Goal: Contribute content: Contribute content

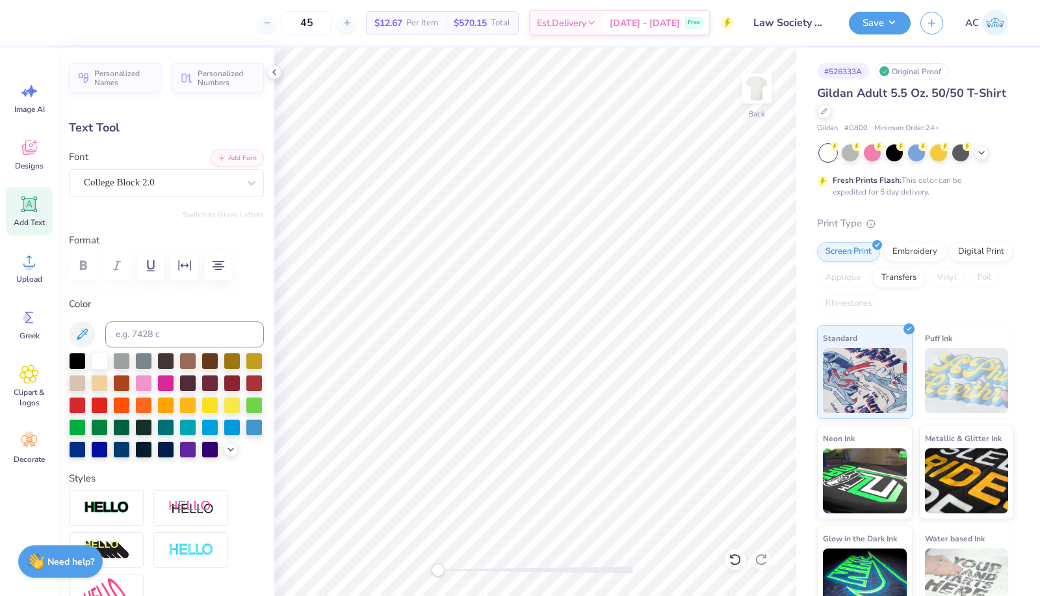
scroll to position [12, 1]
type input "1.09"
type input "0.45"
type input "8.06"
type textarea "1970"
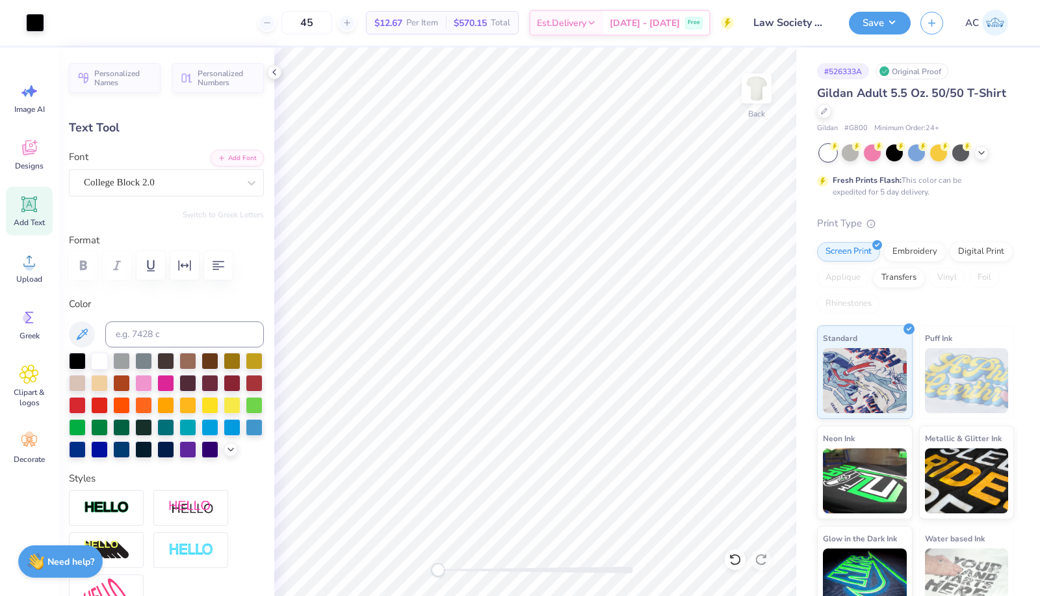
type input "0.98"
type input "0.50"
type input "8.10"
type input "11.91"
type input "2.76"
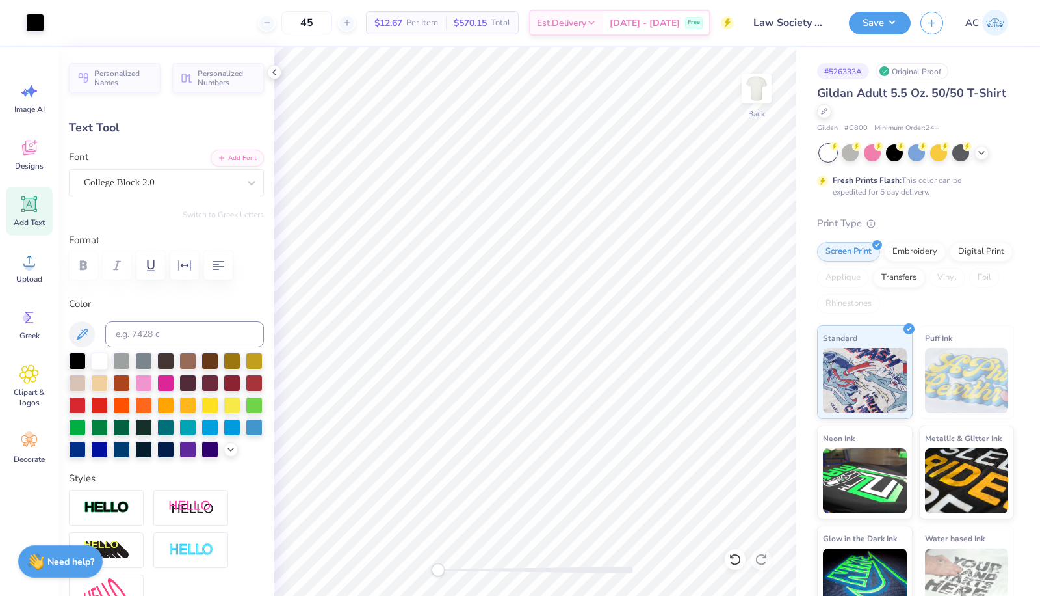
type input "3.21"
click at [40, 155] on div "Designs" at bounding box center [29, 154] width 47 height 49
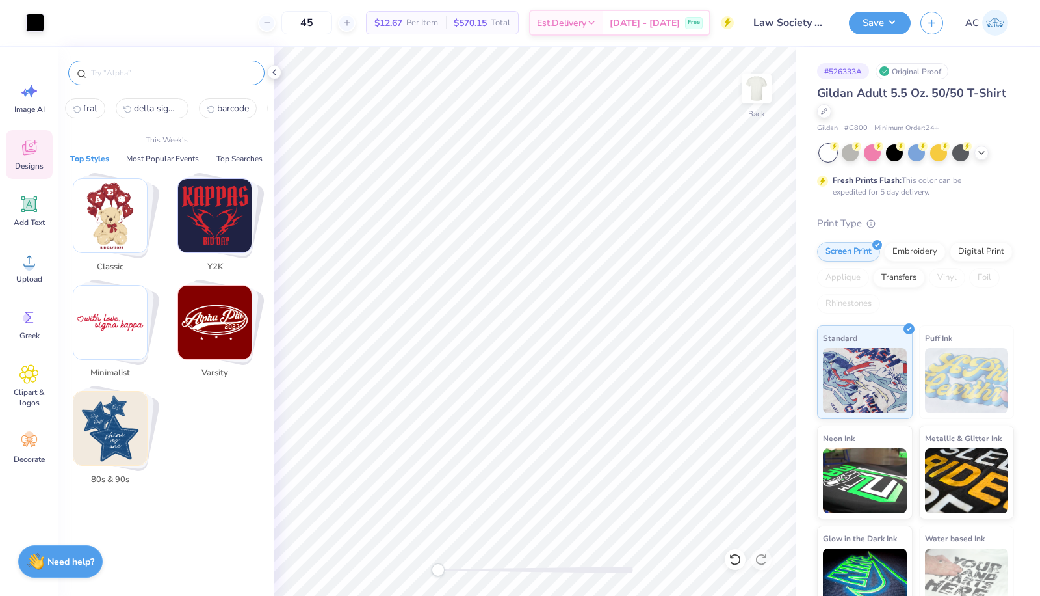
click at [125, 77] on input "text" at bounding box center [173, 72] width 166 height 13
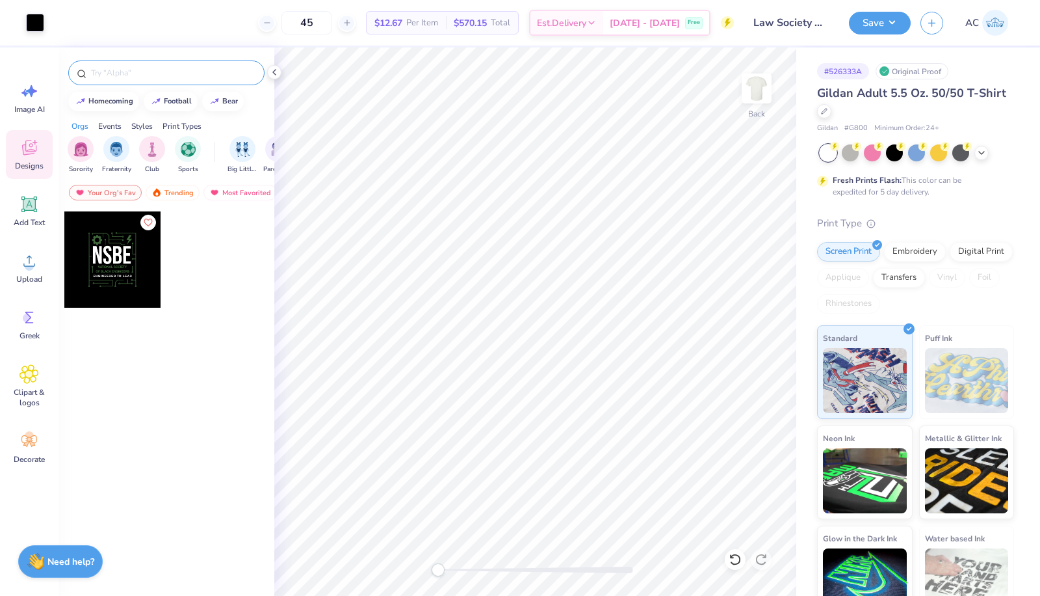
click at [138, 65] on div at bounding box center [166, 72] width 196 height 25
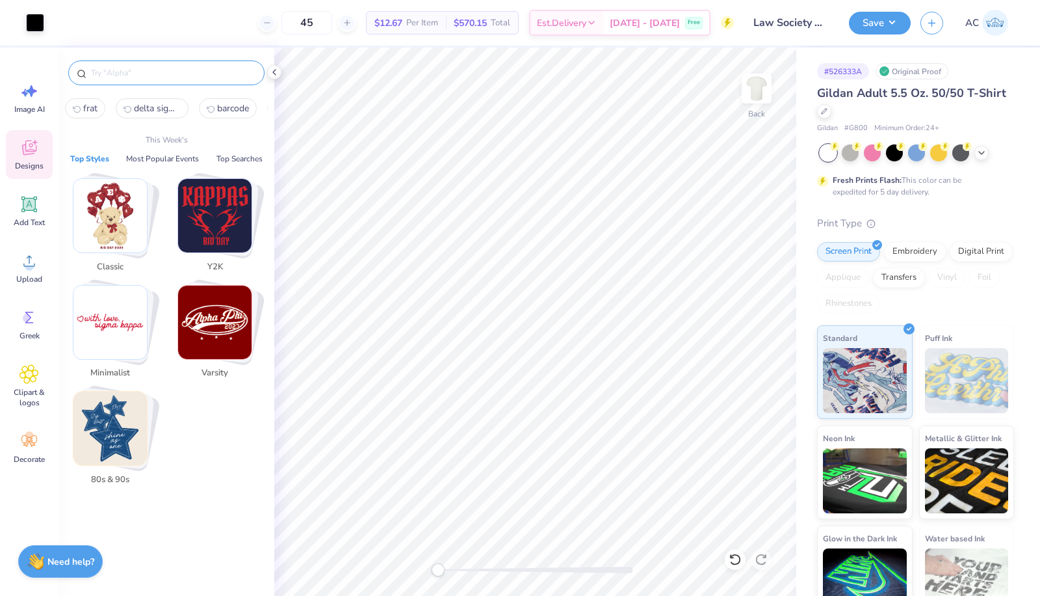
click at [122, 76] on input "text" at bounding box center [173, 72] width 166 height 13
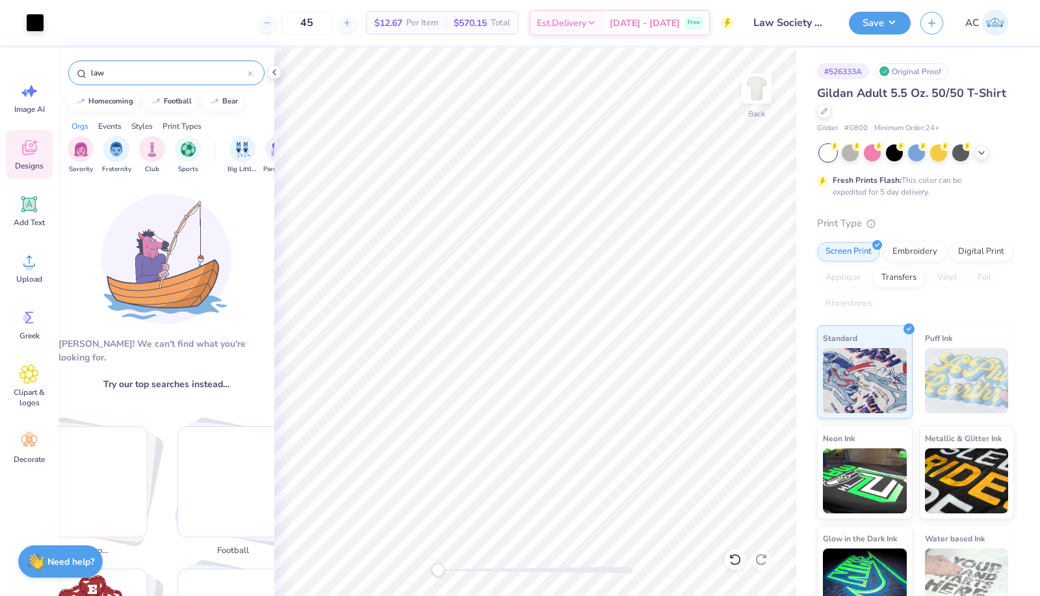
type input "law"
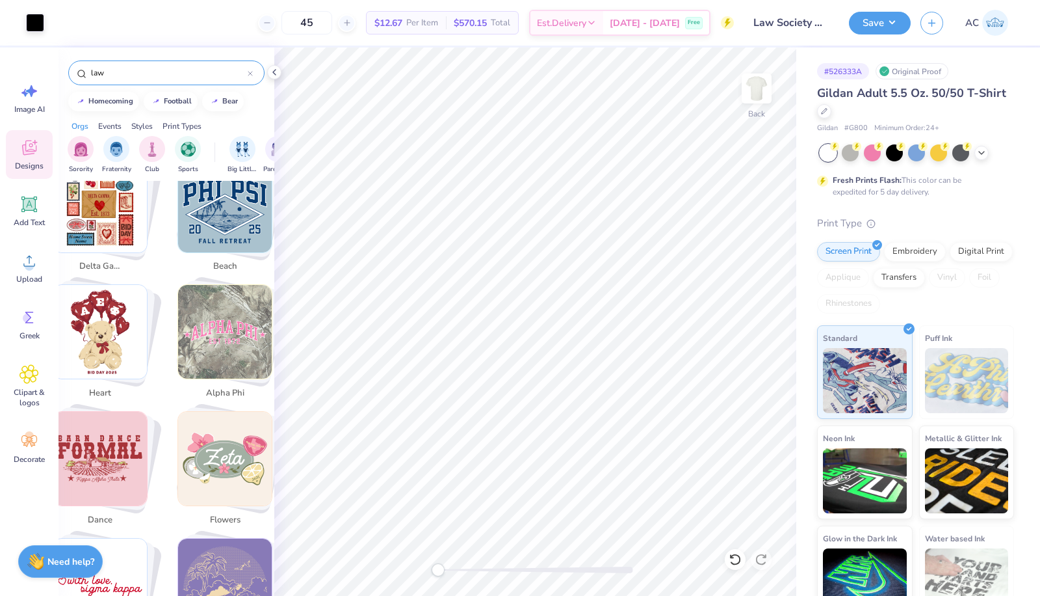
scroll to position [928, 0]
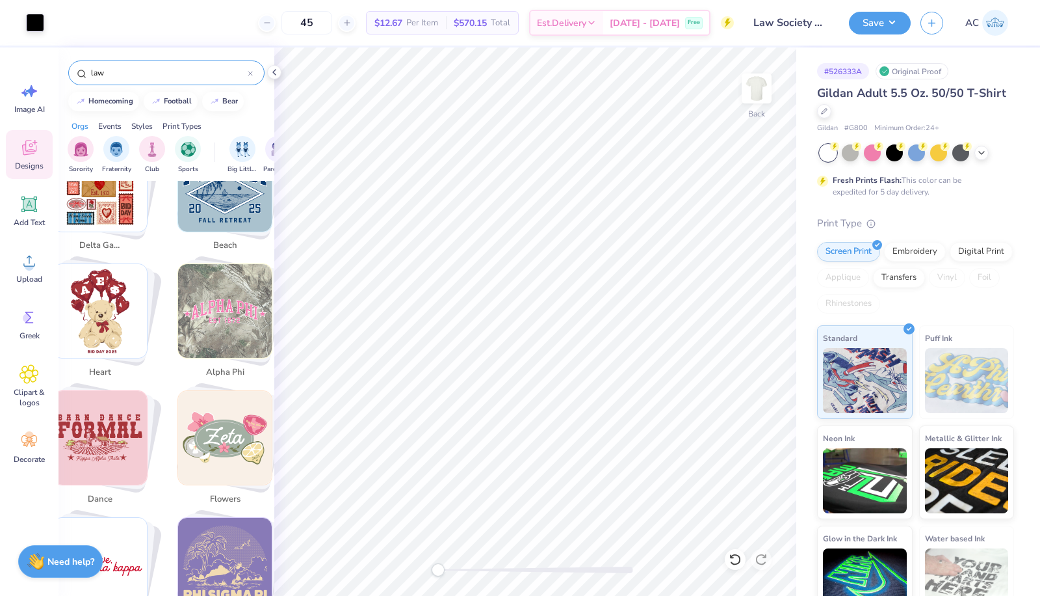
click at [248, 73] on icon at bounding box center [250, 73] width 5 height 5
type input ","
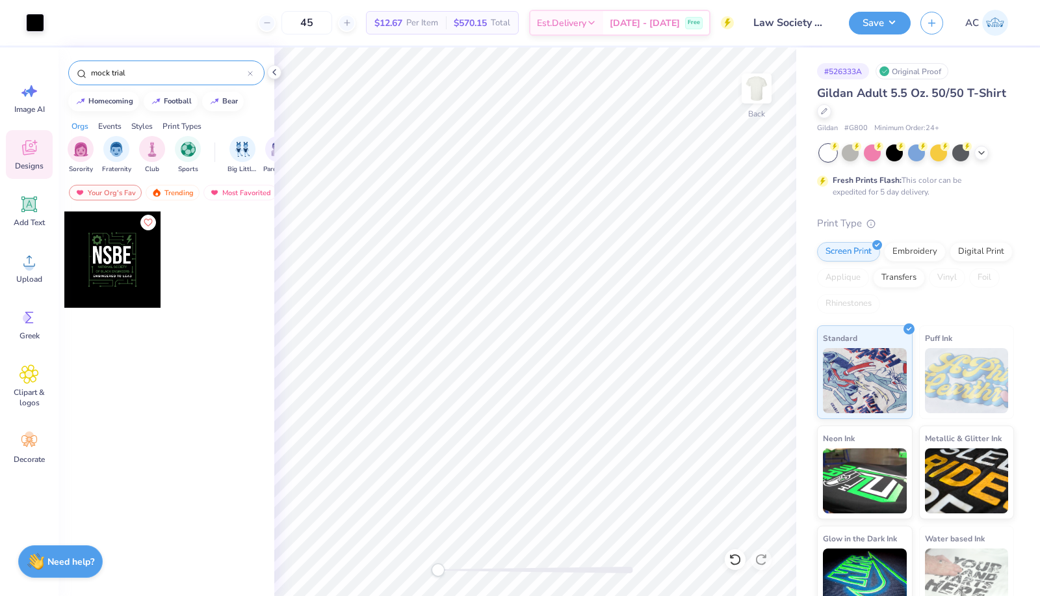
type input "mock trial"
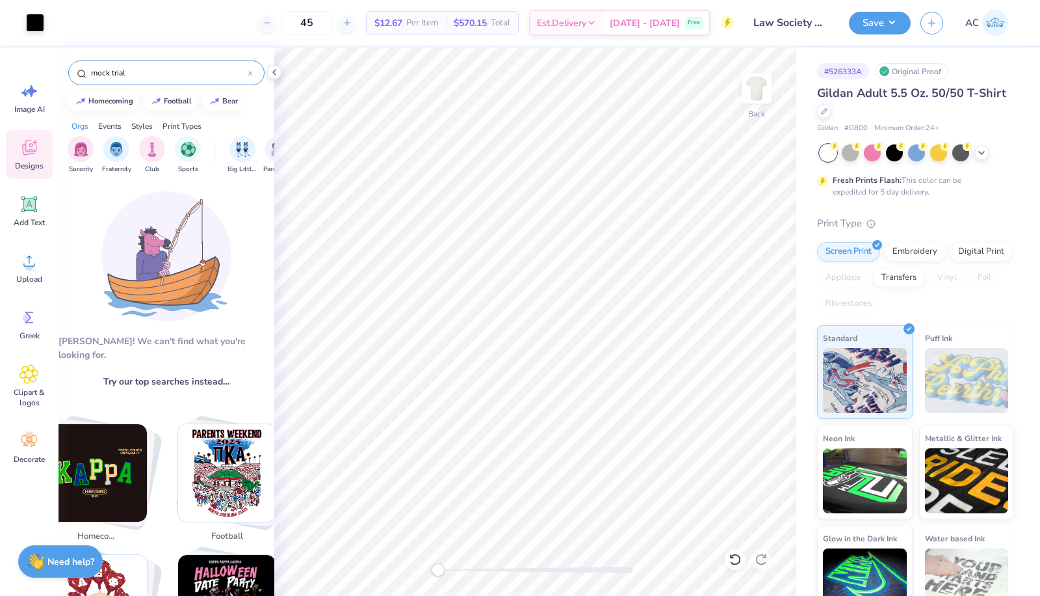
scroll to position [0, 0]
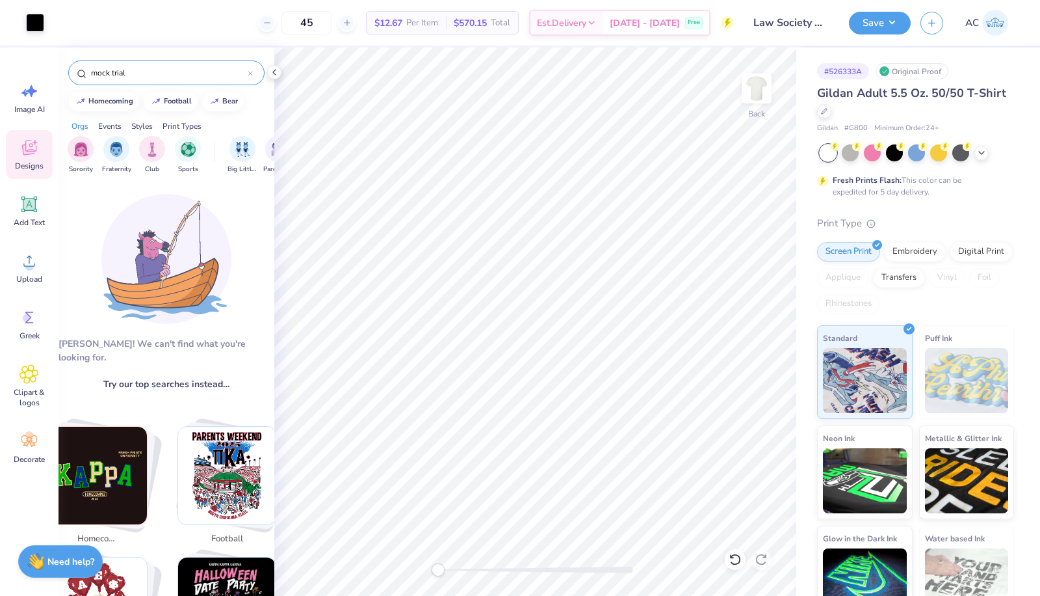
click at [29, 160] on div "Designs" at bounding box center [29, 154] width 47 height 49
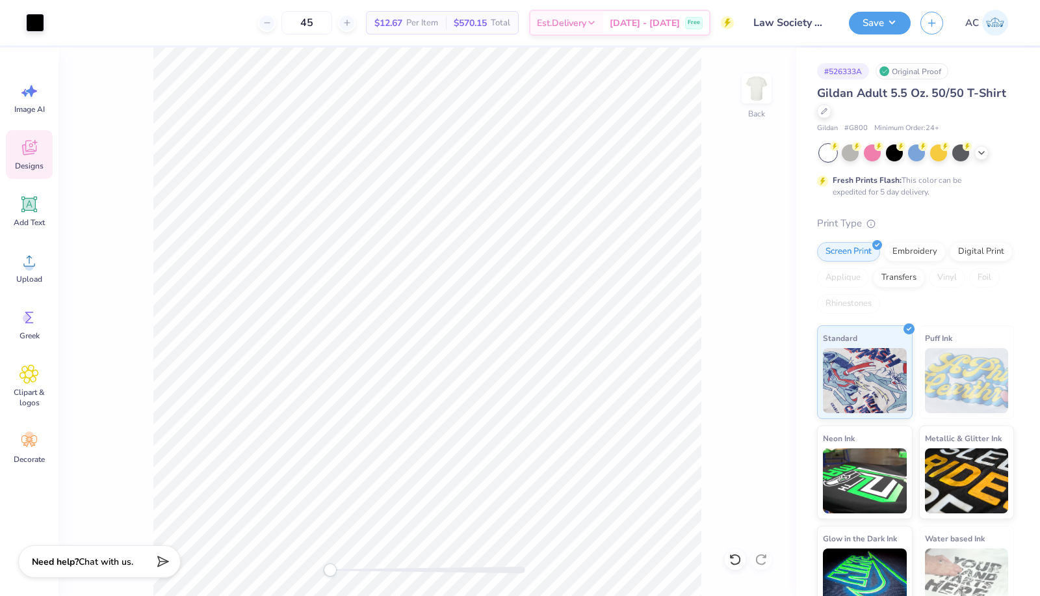
click at [23, 164] on span "Designs" at bounding box center [29, 166] width 29 height 10
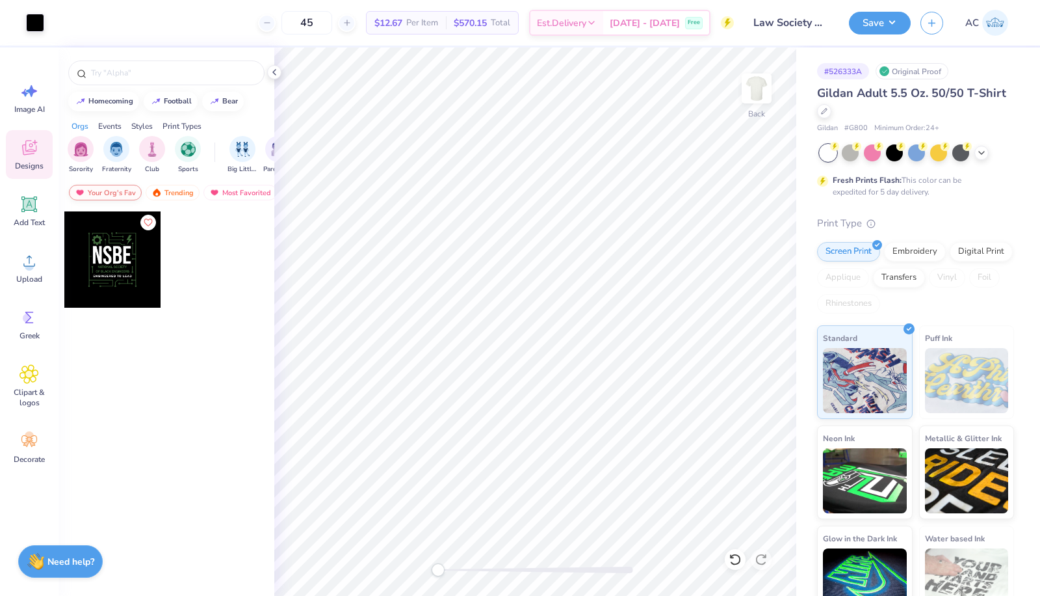
click at [118, 188] on div "Your Org's Fav" at bounding box center [105, 193] width 73 height 16
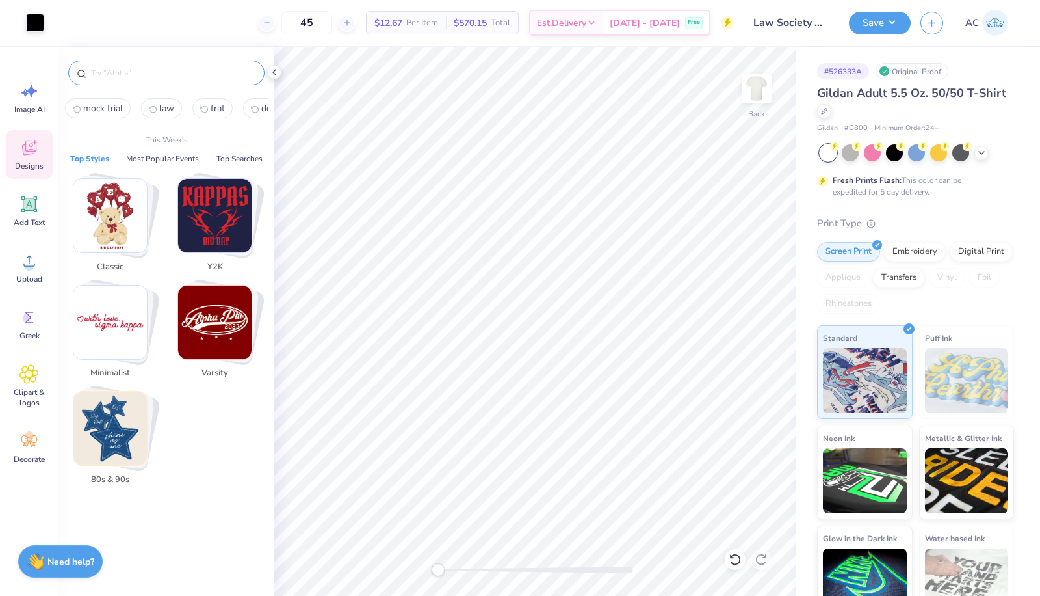
click at [158, 66] on input "text" at bounding box center [173, 72] width 166 height 13
click at [105, 106] on span "mock trial" at bounding box center [103, 108] width 40 height 12
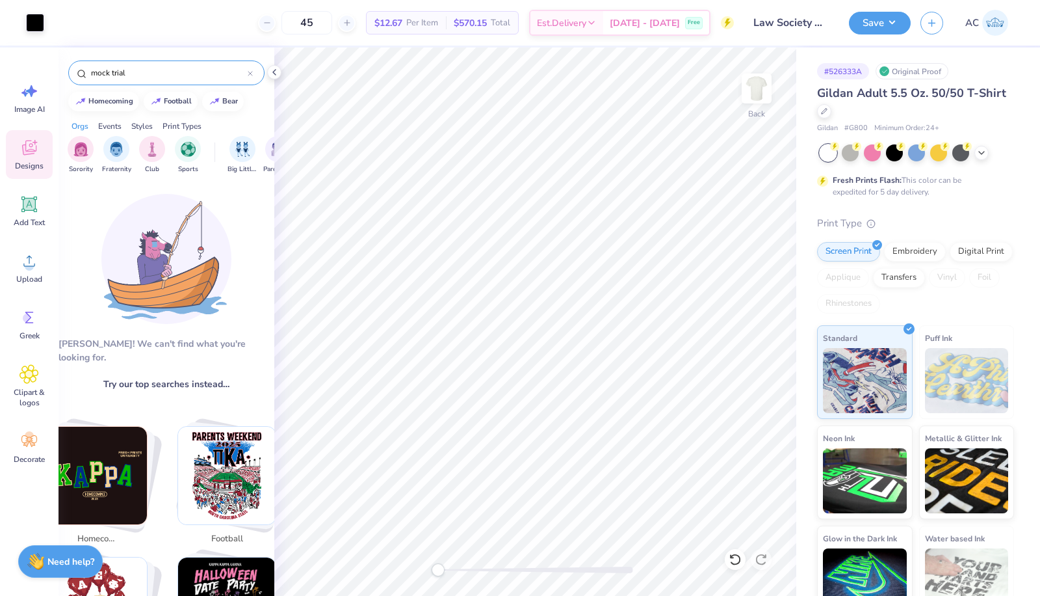
click at [146, 72] on input "mock trial" at bounding box center [169, 72] width 158 height 13
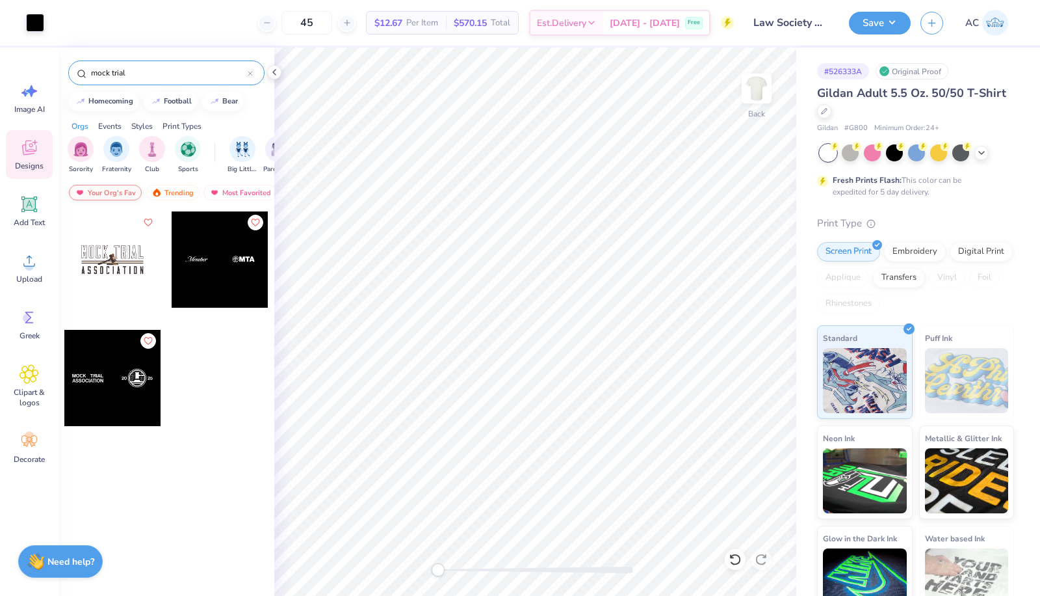
click at [116, 187] on div "Your Org's Fav" at bounding box center [105, 193] width 73 height 16
click at [170, 183] on div "Your Org's Fav Trending Most Favorited Newest" at bounding box center [167, 196] width 216 height 30
click at [172, 187] on div "Trending" at bounding box center [173, 193] width 54 height 16
click at [171, 198] on div "Trending" at bounding box center [173, 193] width 54 height 16
click at [161, 73] on input "mock trial" at bounding box center [169, 72] width 158 height 13
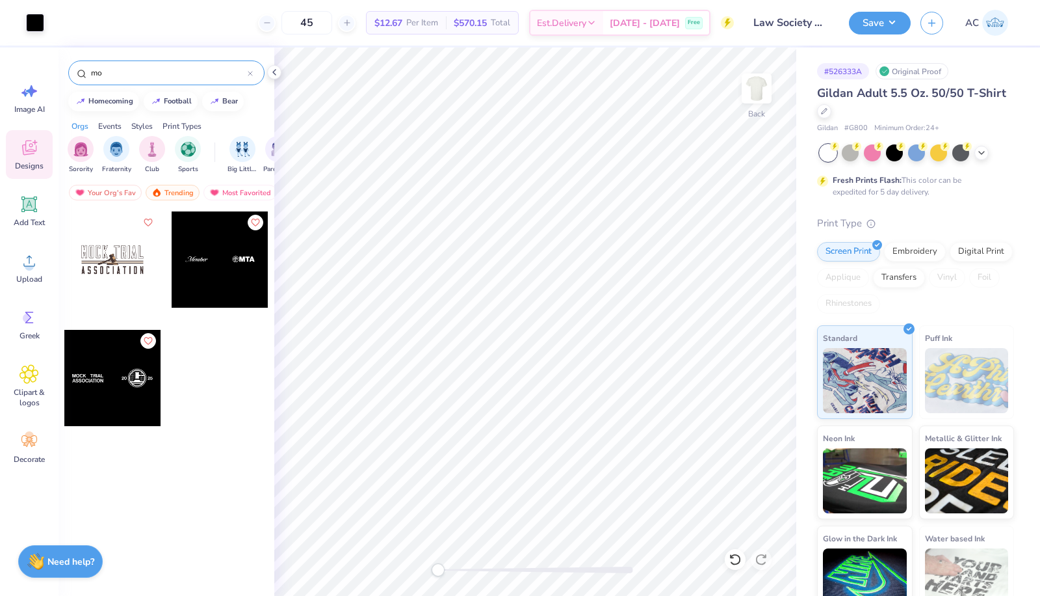
type input "m"
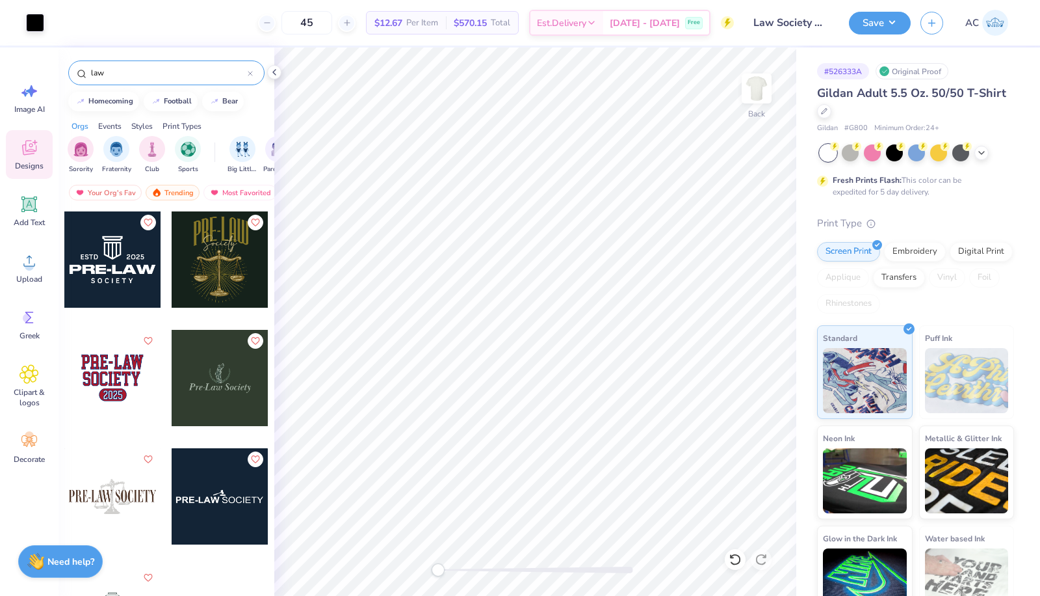
type input "law"
click at [254, 69] on div "law" at bounding box center [166, 72] width 196 height 25
click at [249, 71] on icon at bounding box center [250, 73] width 5 height 5
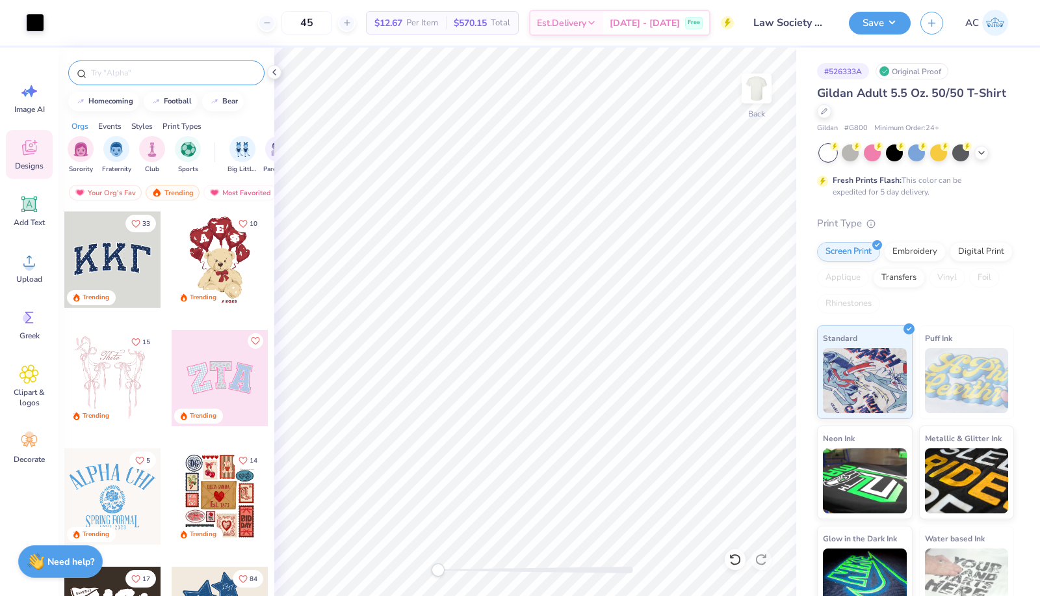
click at [199, 81] on div at bounding box center [166, 72] width 196 height 25
click at [177, 68] on input "text" at bounding box center [173, 72] width 166 height 13
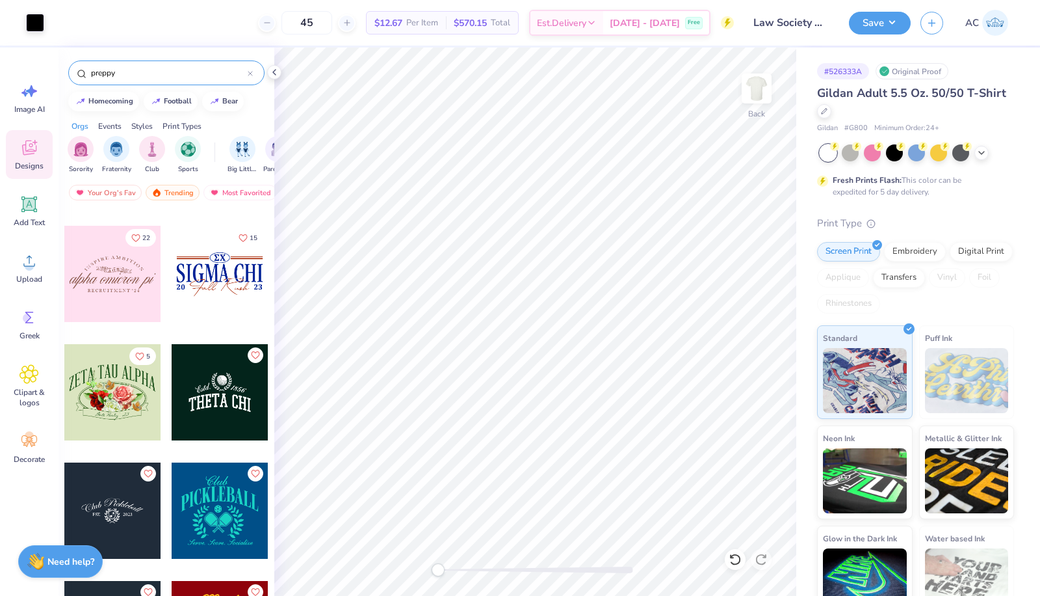
scroll to position [813, 0]
type input "preppy"
click at [148, 467] on button "Like" at bounding box center [148, 473] width 16 height 16
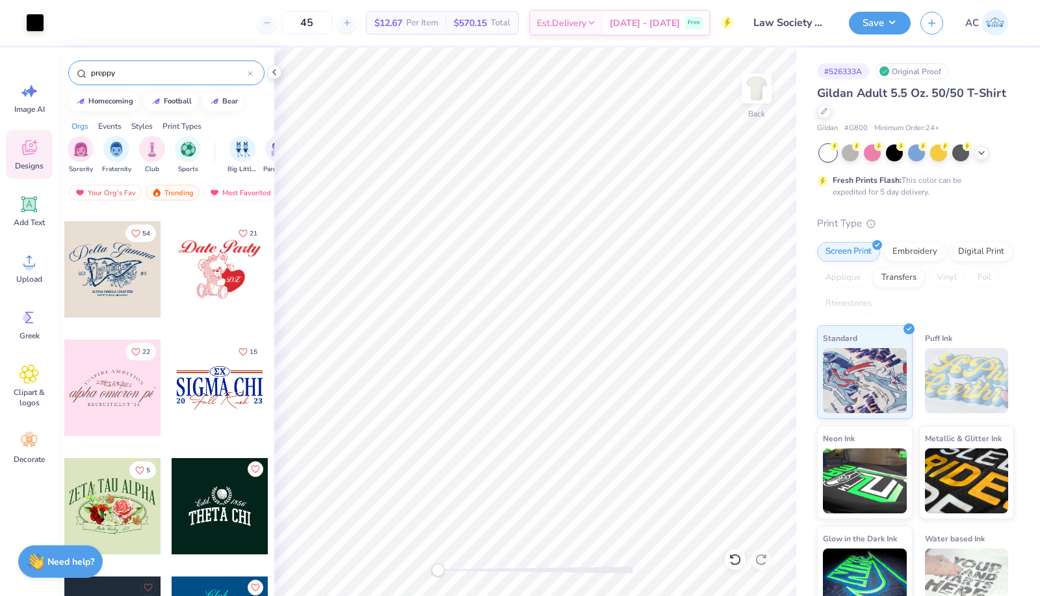
scroll to position [697, 0]
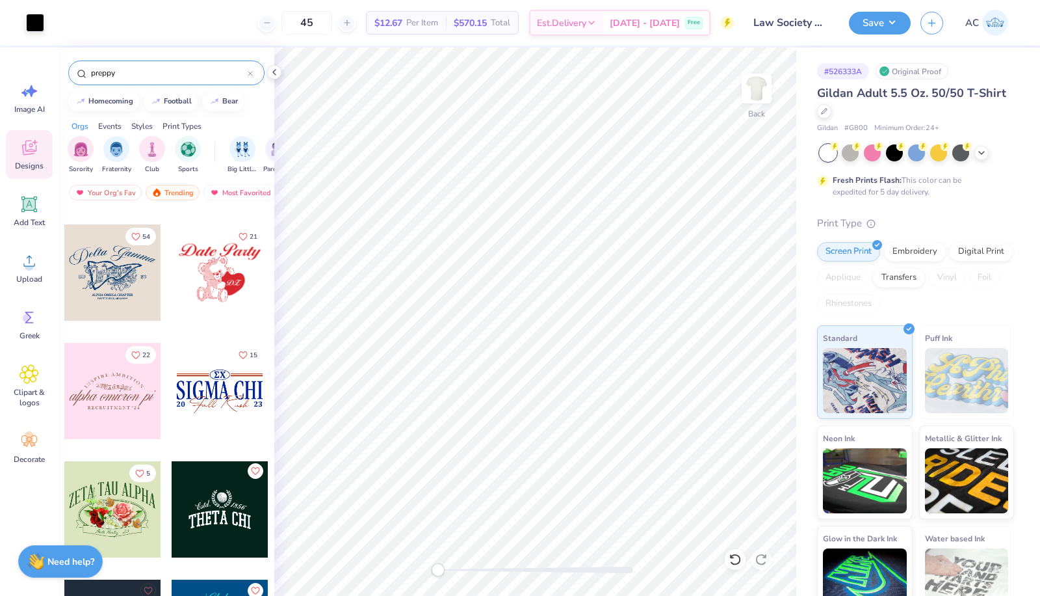
click at [252, 466] on icon "Like" at bounding box center [255, 470] width 9 height 9
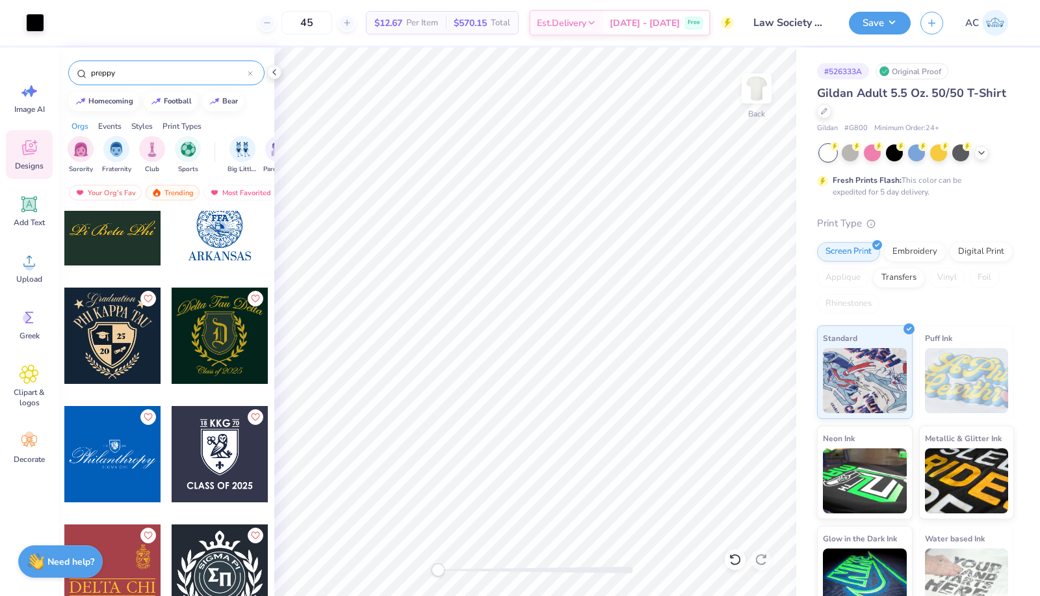
scroll to position [1936, 0]
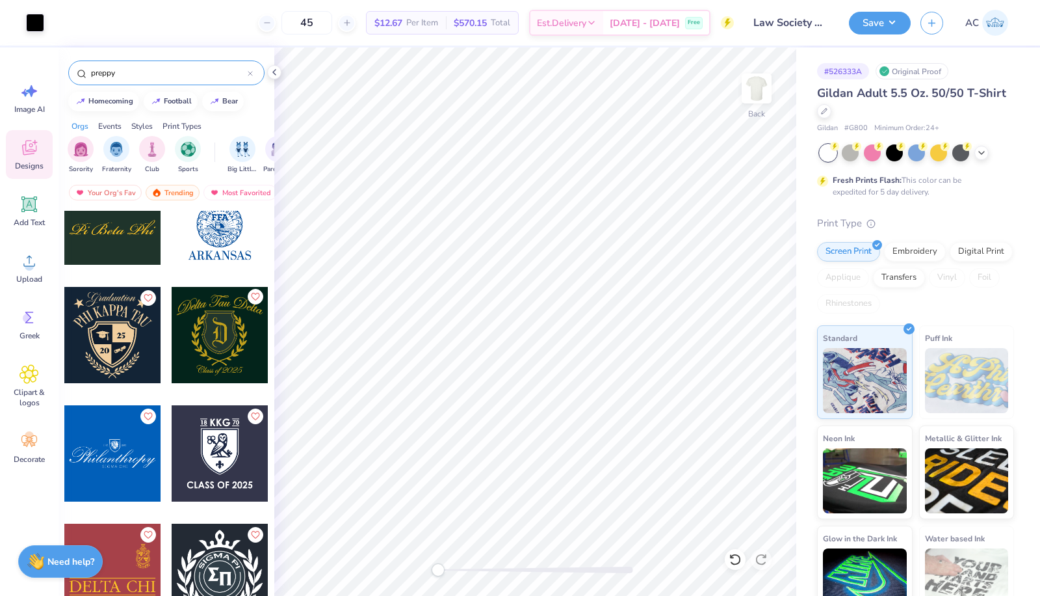
click at [252, 289] on button "Like" at bounding box center [256, 297] width 16 height 16
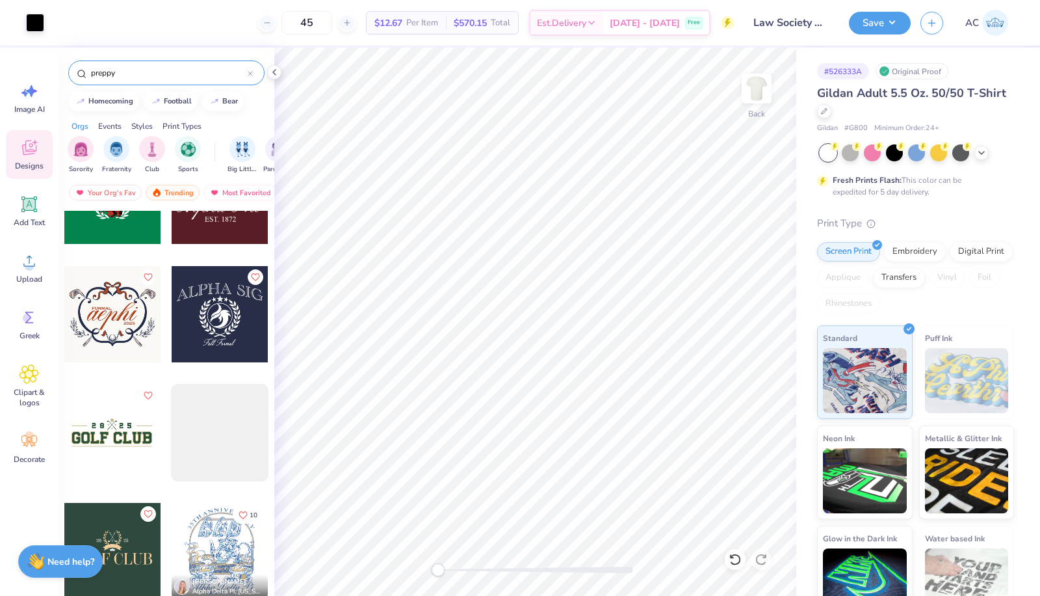
scroll to position [2670, 0]
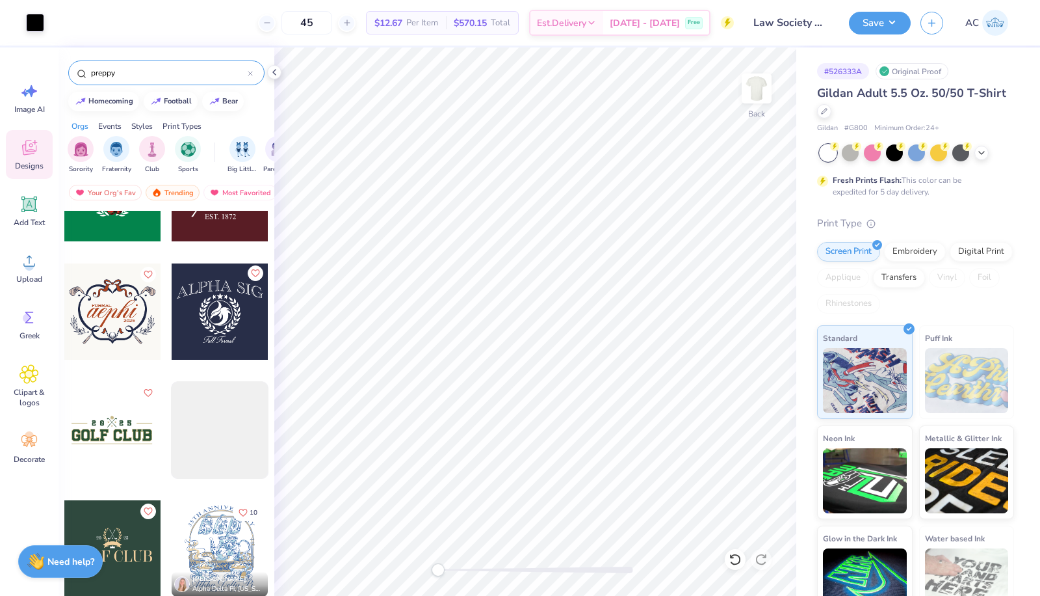
click at [251, 270] on icon "Like" at bounding box center [255, 273] width 9 height 9
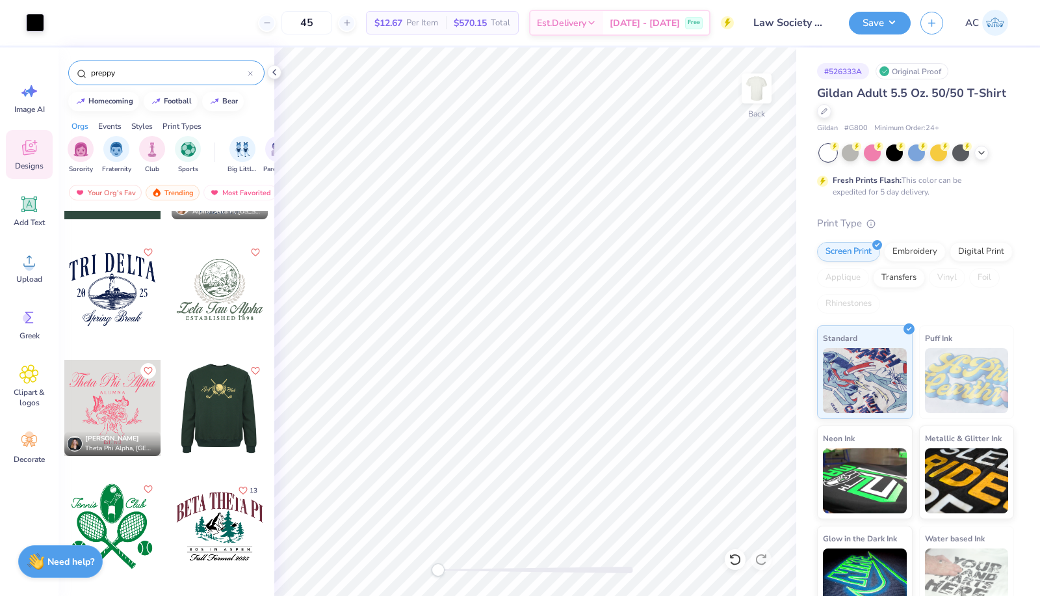
scroll to position [3045, 0]
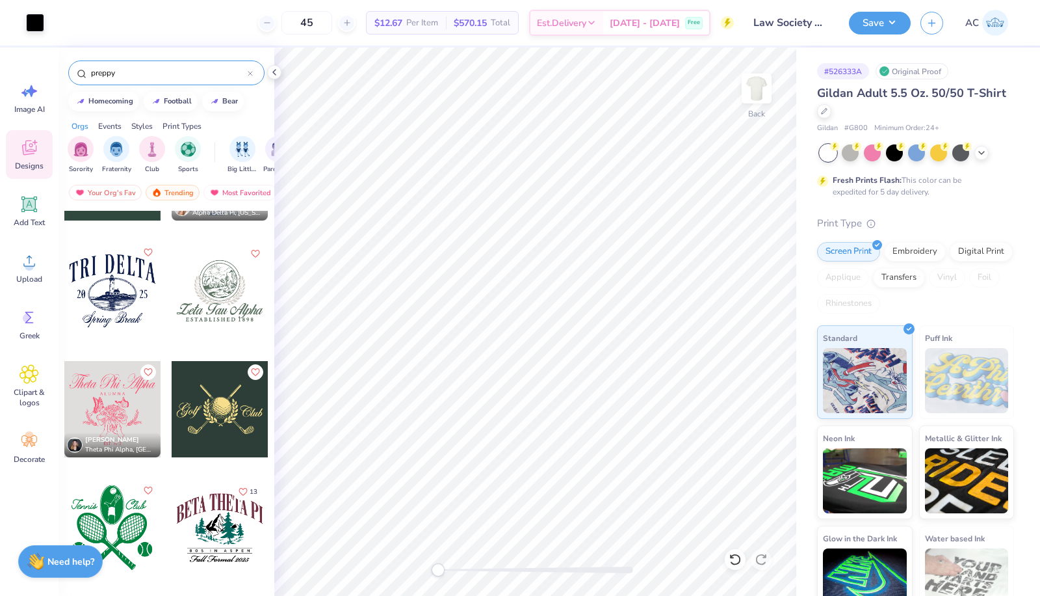
click at [144, 250] on icon "Like" at bounding box center [148, 252] width 9 height 9
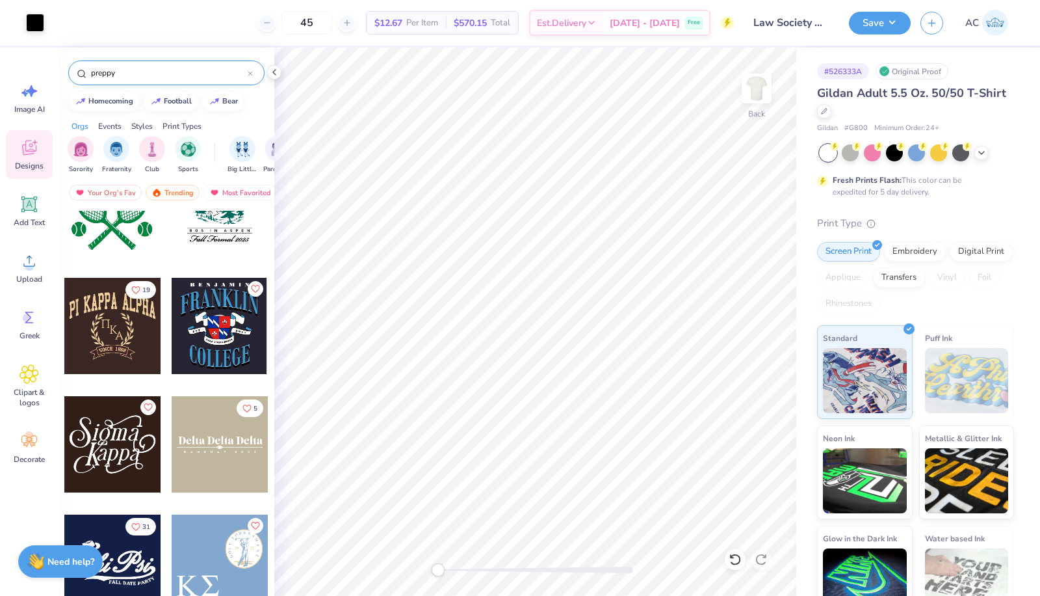
scroll to position [3366, 0]
click at [131, 283] on icon "Like" at bounding box center [135, 287] width 9 height 9
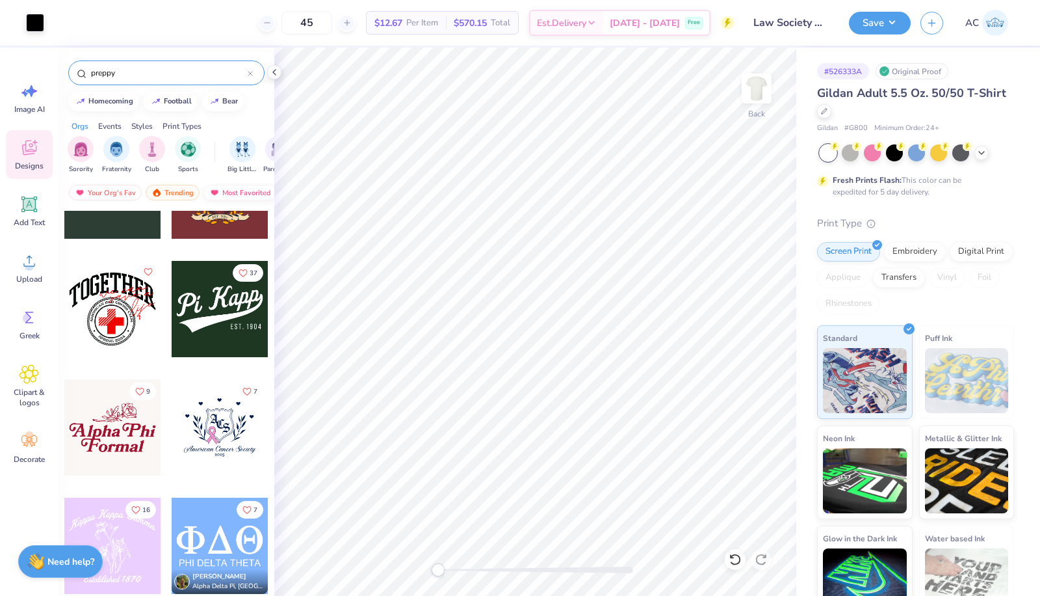
scroll to position [7051, 0]
click at [246, 73] on input "preppy" at bounding box center [169, 72] width 158 height 13
click at [250, 73] on icon at bounding box center [250, 74] width 4 height 4
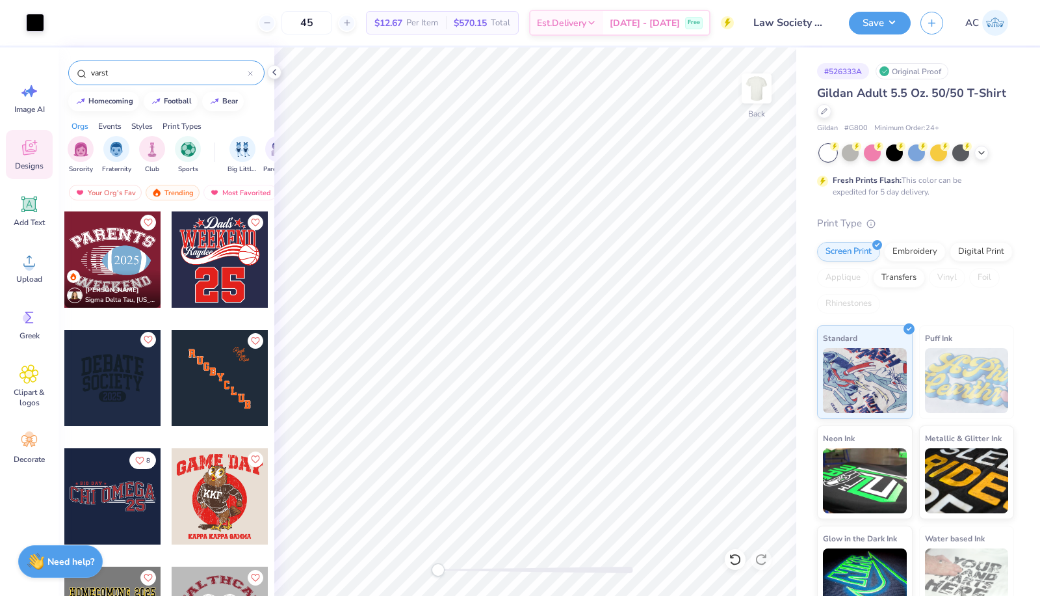
type input "varst"
click at [144, 336] on icon "Like" at bounding box center [148, 339] width 9 height 9
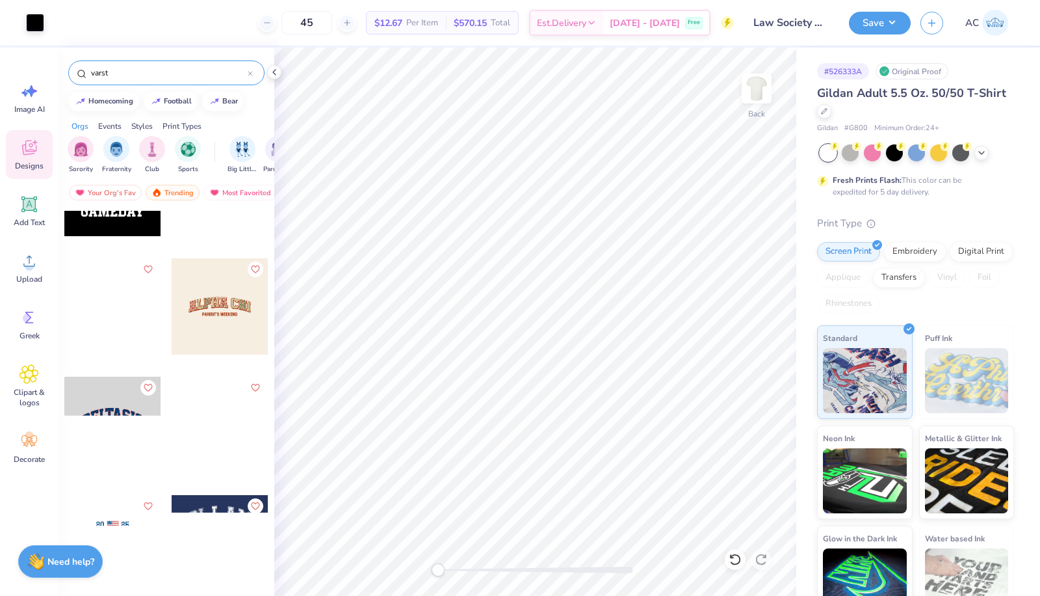
scroll to position [782, 0]
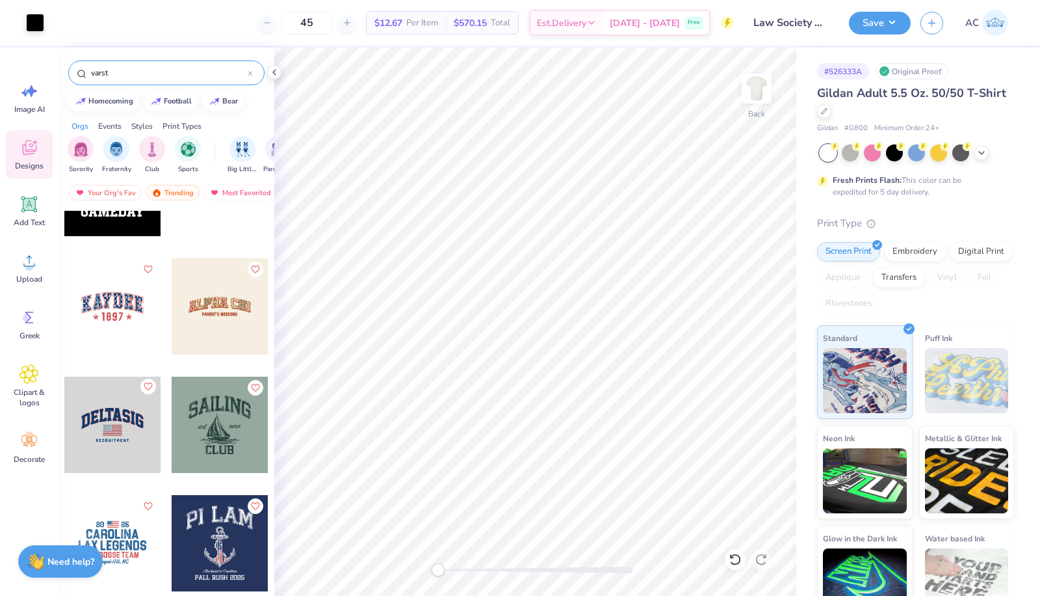
click at [144, 382] on icon "Like" at bounding box center [148, 386] width 9 height 9
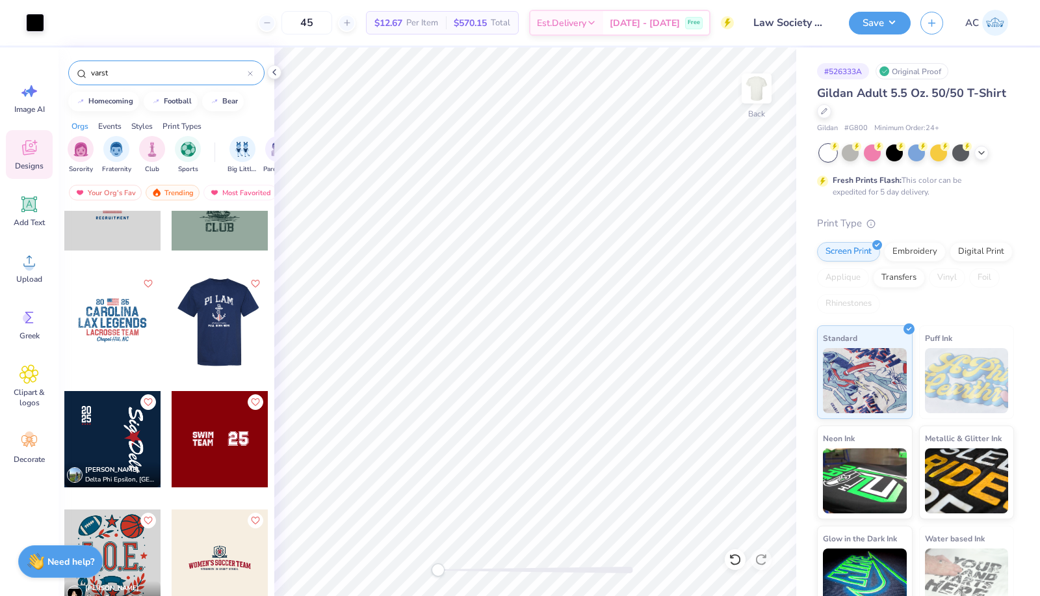
scroll to position [1003, 0]
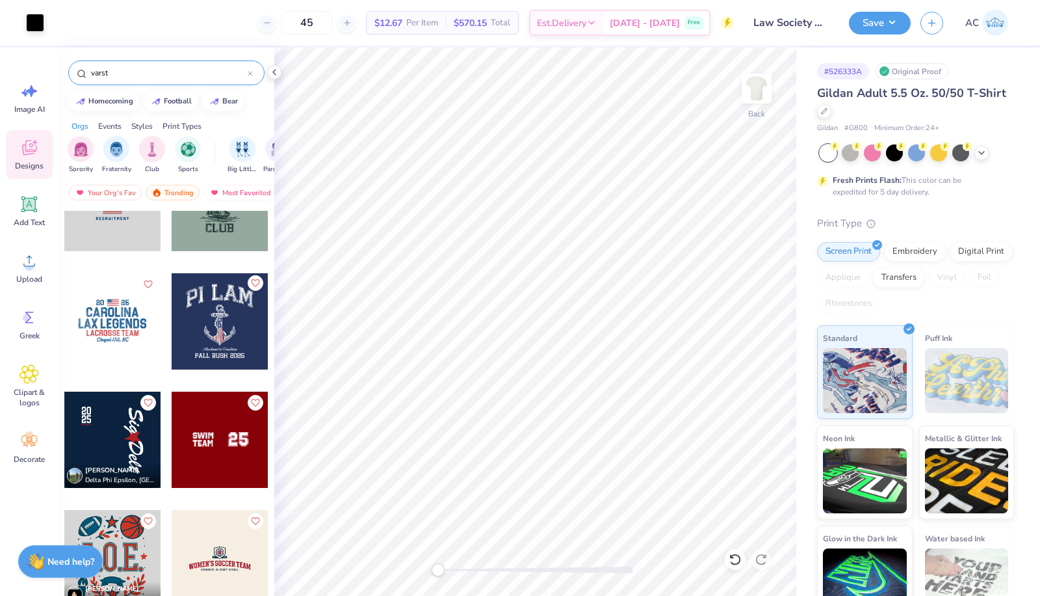
click at [252, 279] on icon "Like" at bounding box center [256, 282] width 8 height 7
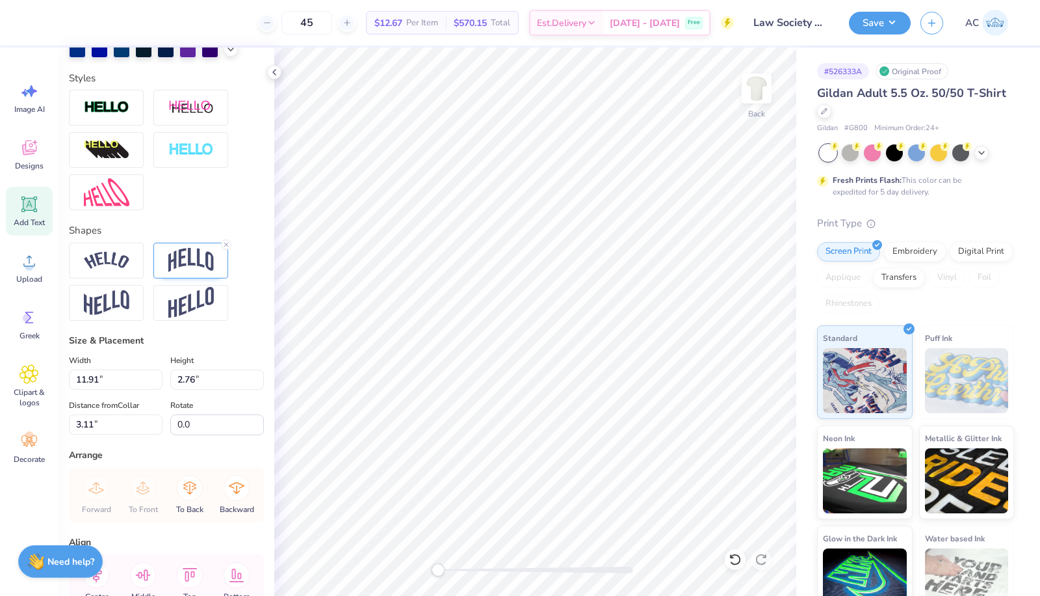
scroll to position [401, 0]
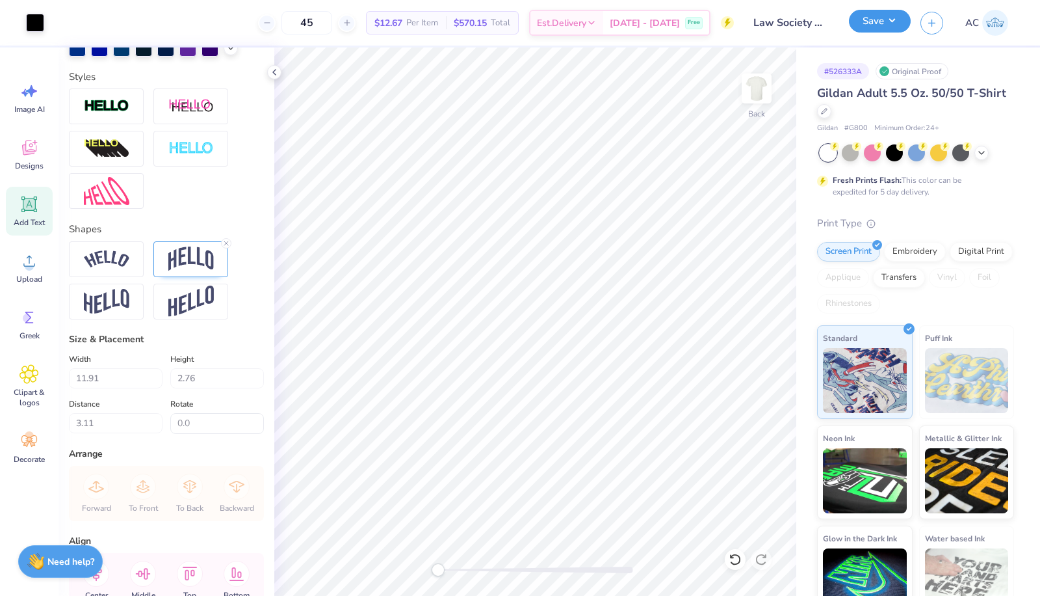
click at [894, 18] on button "Save" at bounding box center [880, 21] width 62 height 23
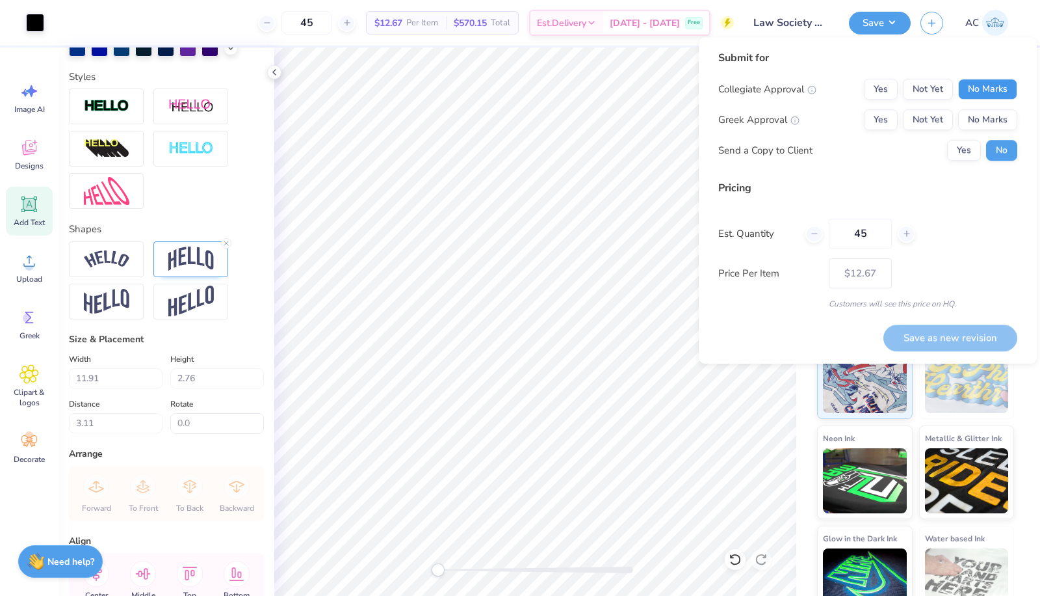
click at [995, 94] on button "No Marks" at bounding box center [987, 89] width 59 height 21
click at [997, 108] on div "Collegiate Approval Yes Not Yet No Marks Greek Approval Yes Not Yet No Marks Se…" at bounding box center [867, 120] width 299 height 82
click at [997, 114] on button "No Marks" at bounding box center [987, 119] width 59 height 21
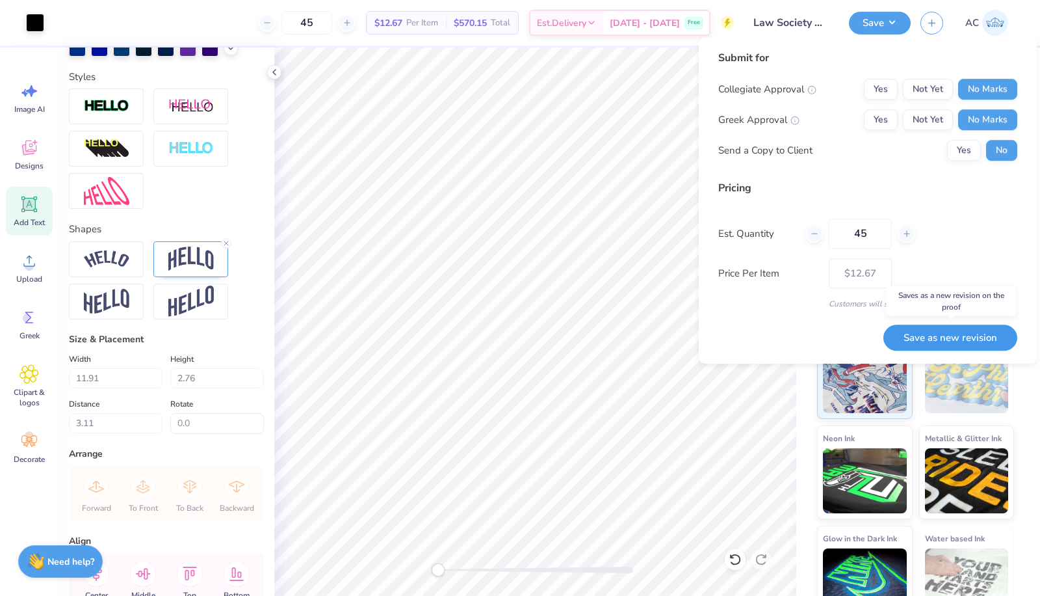
click at [997, 332] on button "Save as new revision" at bounding box center [951, 337] width 134 height 26
type input "$12.67"
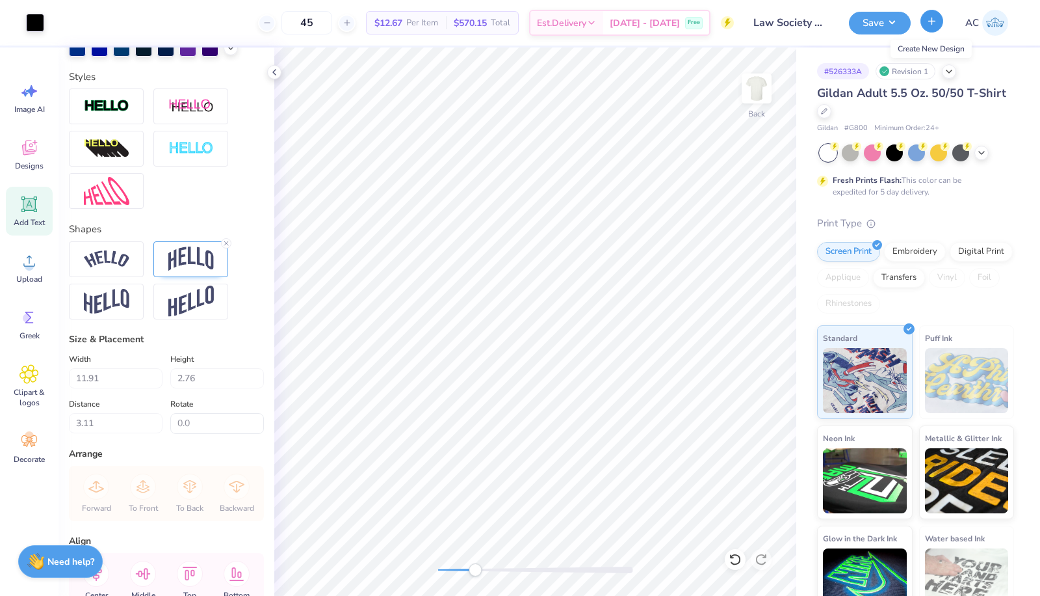
click at [930, 21] on line "button" at bounding box center [932, 21] width 7 height 0
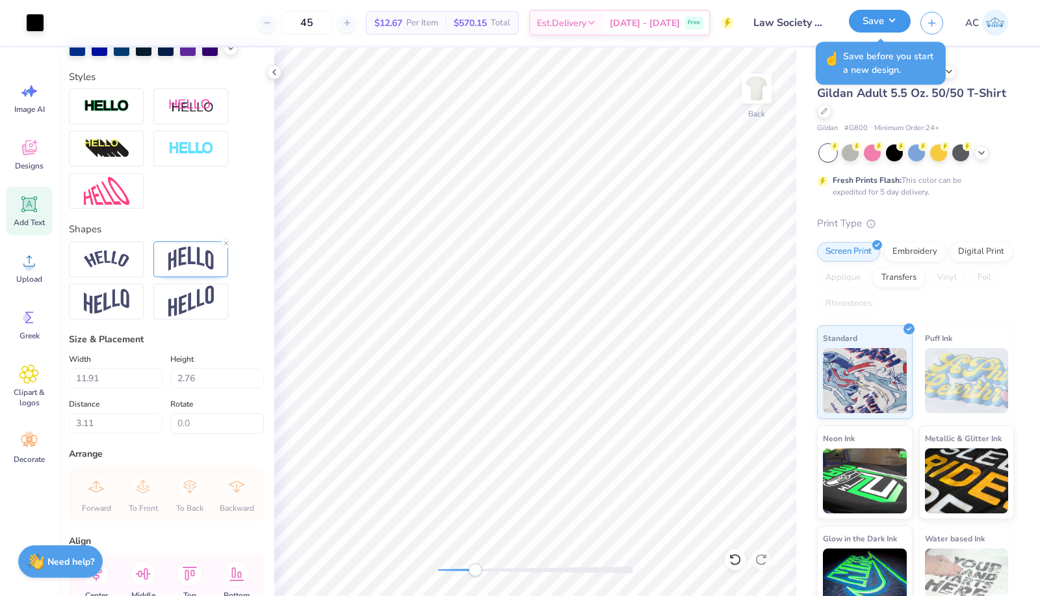
click at [901, 20] on button "Save" at bounding box center [880, 21] width 62 height 23
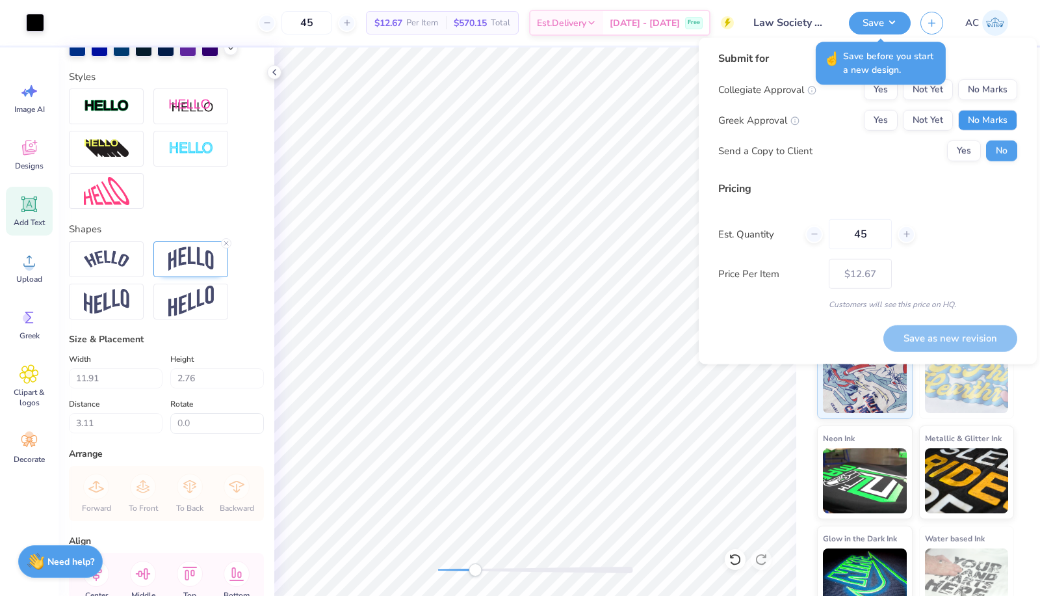
click at [997, 117] on button "No Marks" at bounding box center [987, 120] width 59 height 21
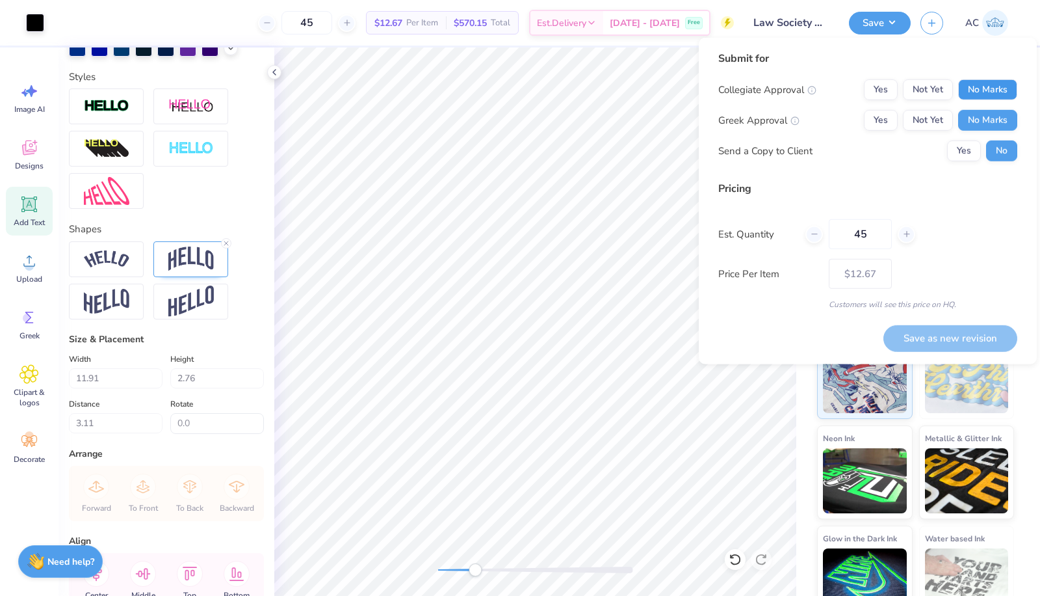
click at [989, 88] on button "No Marks" at bounding box center [987, 89] width 59 height 21
click at [943, 330] on button "Save as new revision" at bounding box center [951, 337] width 134 height 27
type input "$12.67"
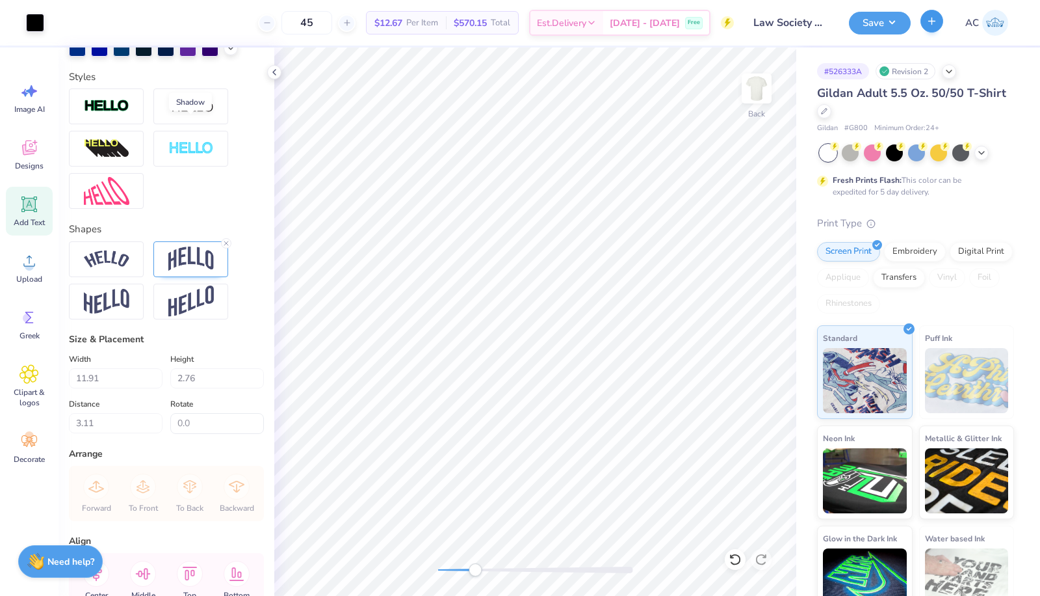
click at [932, 21] on line "button" at bounding box center [932, 21] width 7 height 0
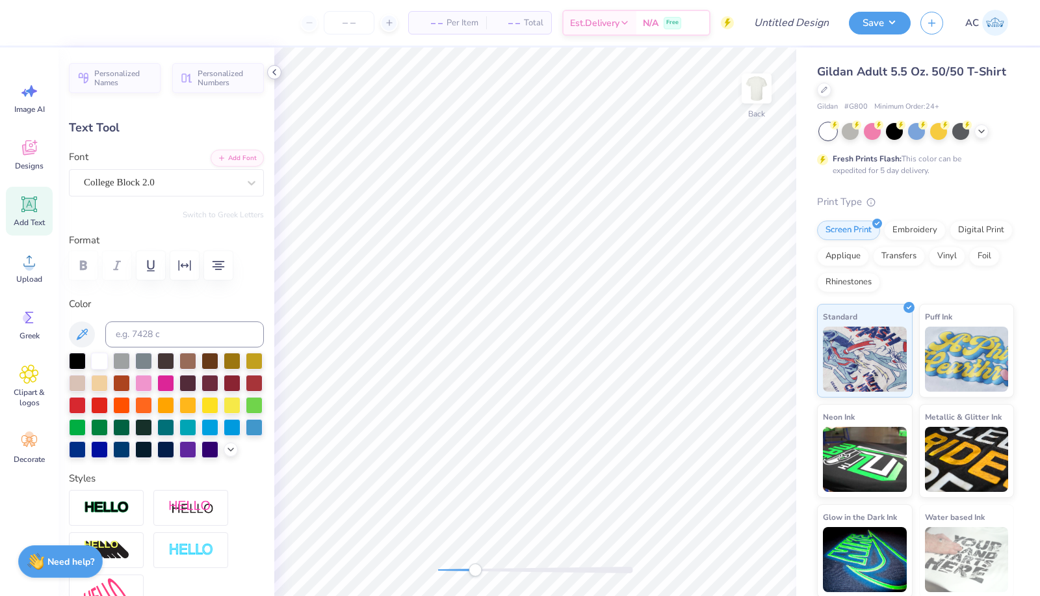
click at [279, 72] on icon at bounding box center [274, 72] width 10 height 10
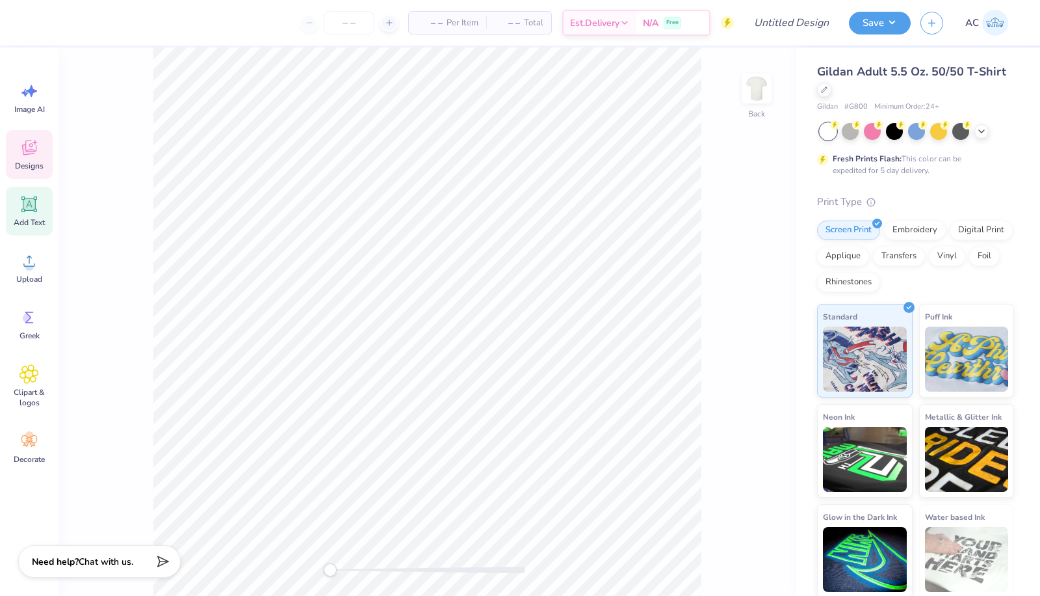
click at [11, 151] on div "Designs" at bounding box center [29, 154] width 47 height 49
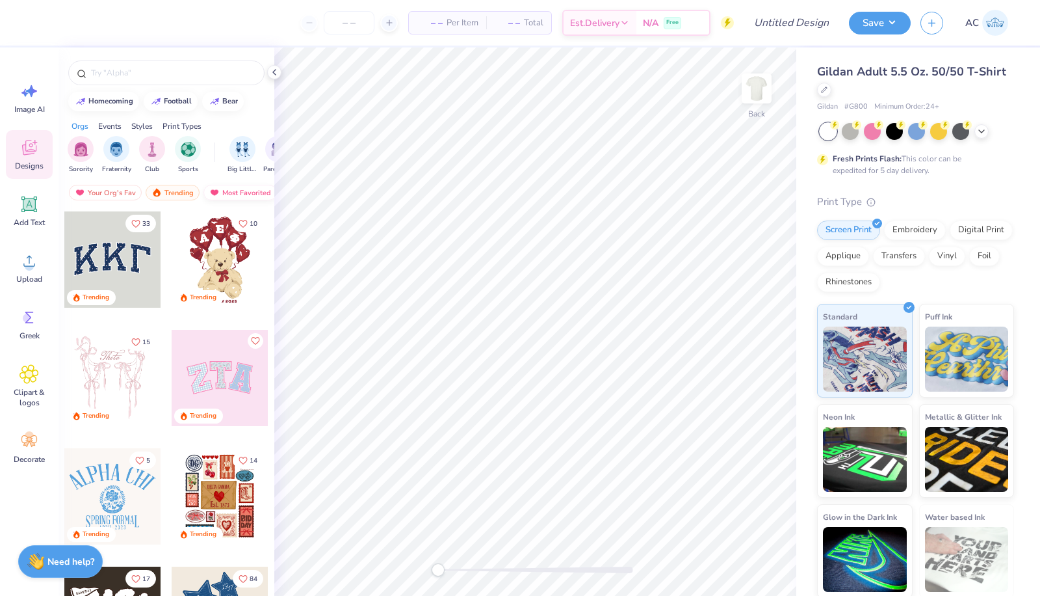
click at [239, 189] on div "Most Favorited" at bounding box center [240, 193] width 73 height 16
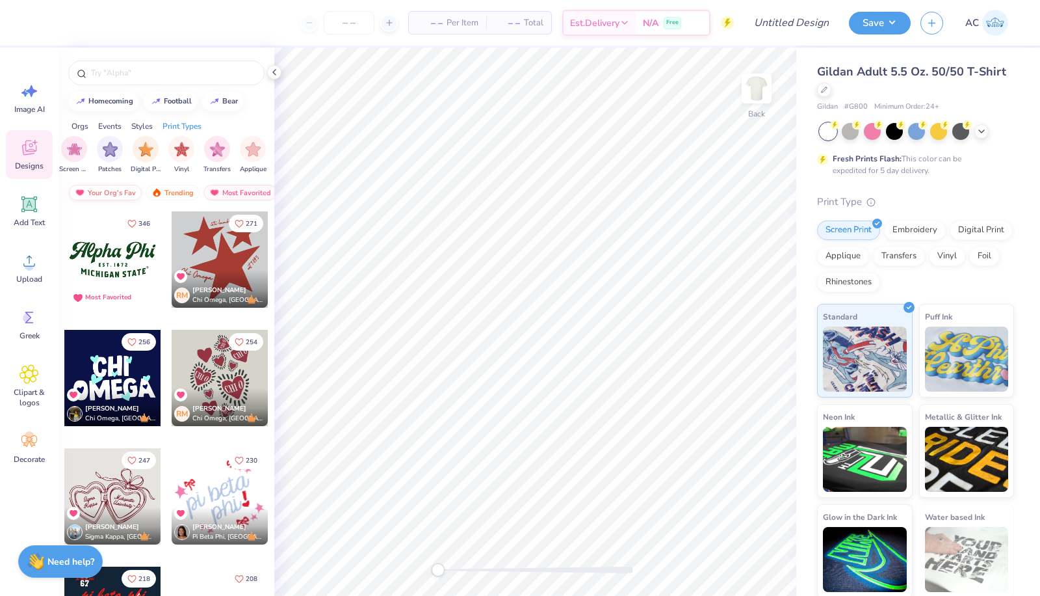
click at [103, 195] on div "Your Org's Fav" at bounding box center [105, 193] width 73 height 16
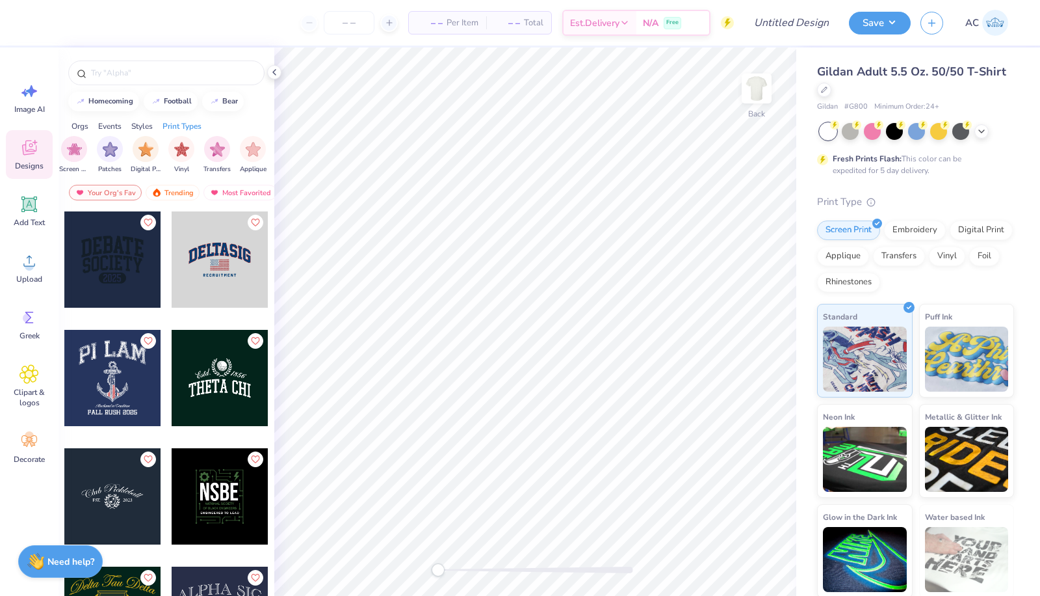
click at [89, 356] on div at bounding box center [112, 378] width 96 height 96
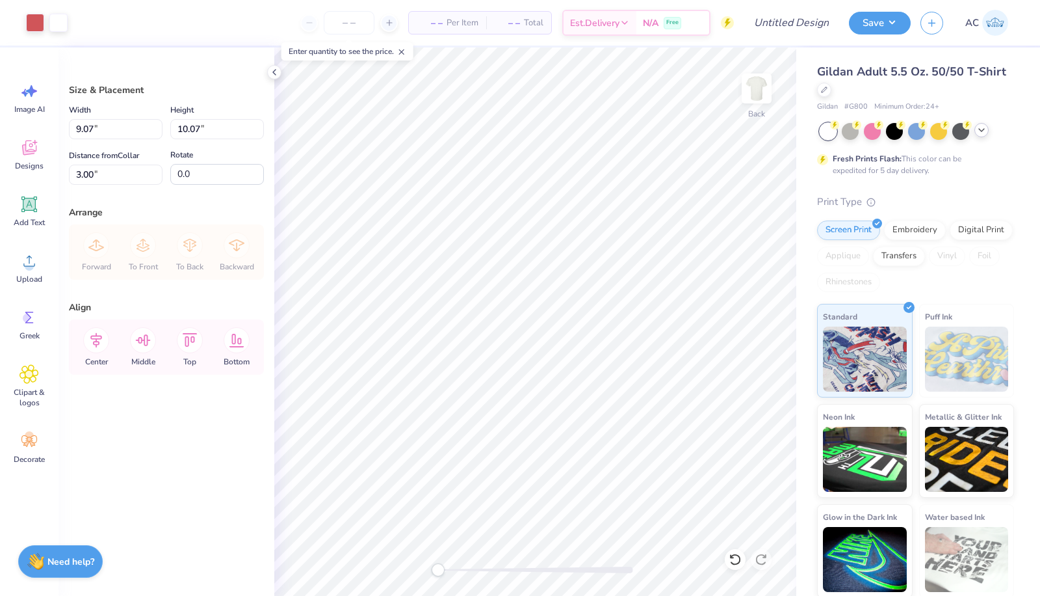
click at [979, 127] on icon at bounding box center [982, 130] width 10 height 10
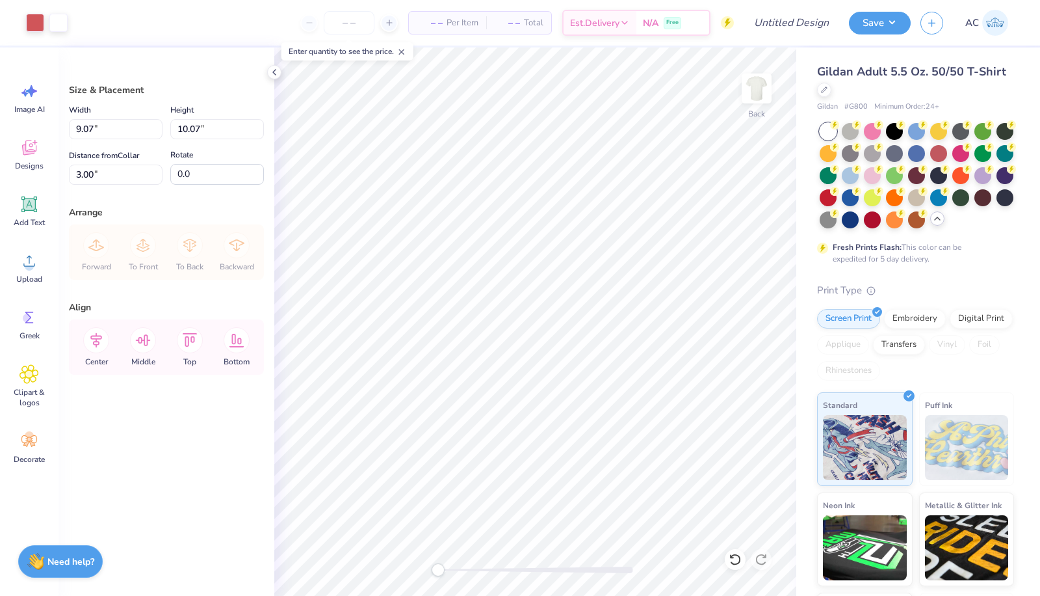
click at [276, 73] on icon at bounding box center [274, 72] width 10 height 10
click at [850, 136] on div at bounding box center [850, 131] width 17 height 17
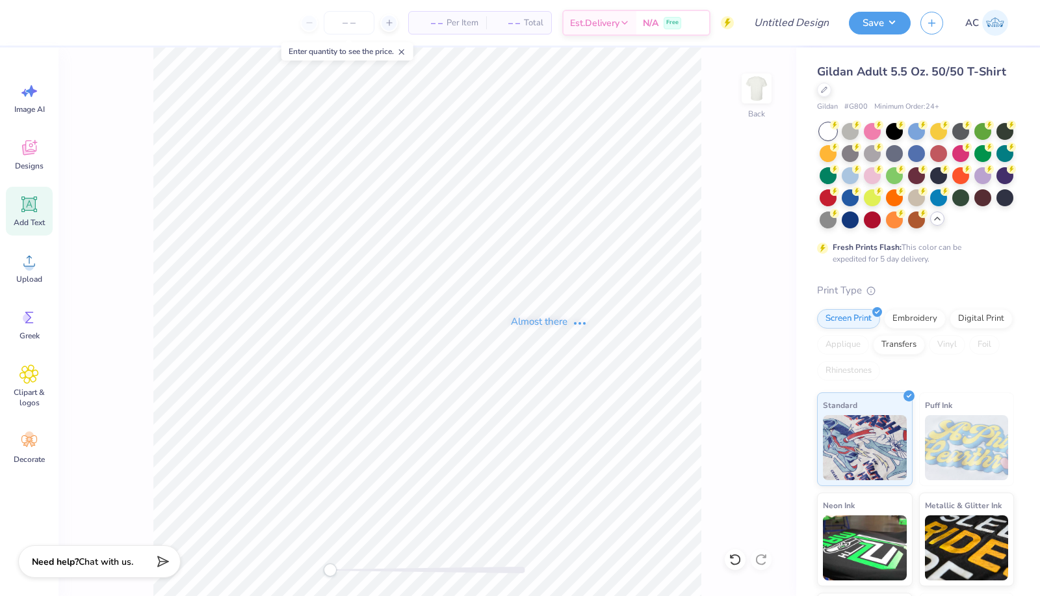
click at [739, 557] on icon at bounding box center [735, 559] width 11 height 12
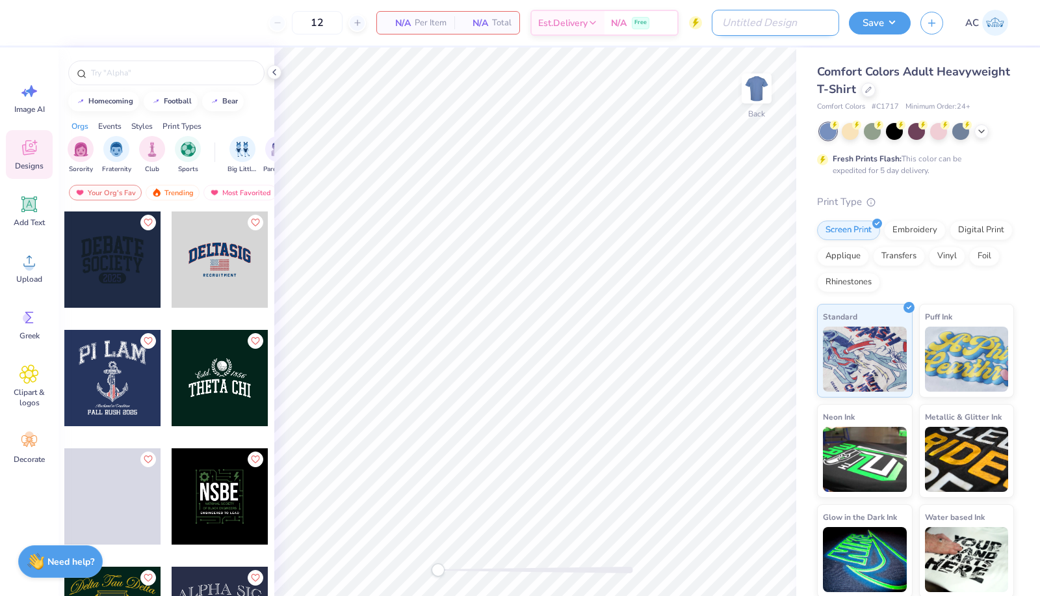
click at [802, 29] on input "Design Title" at bounding box center [775, 23] width 127 height 26
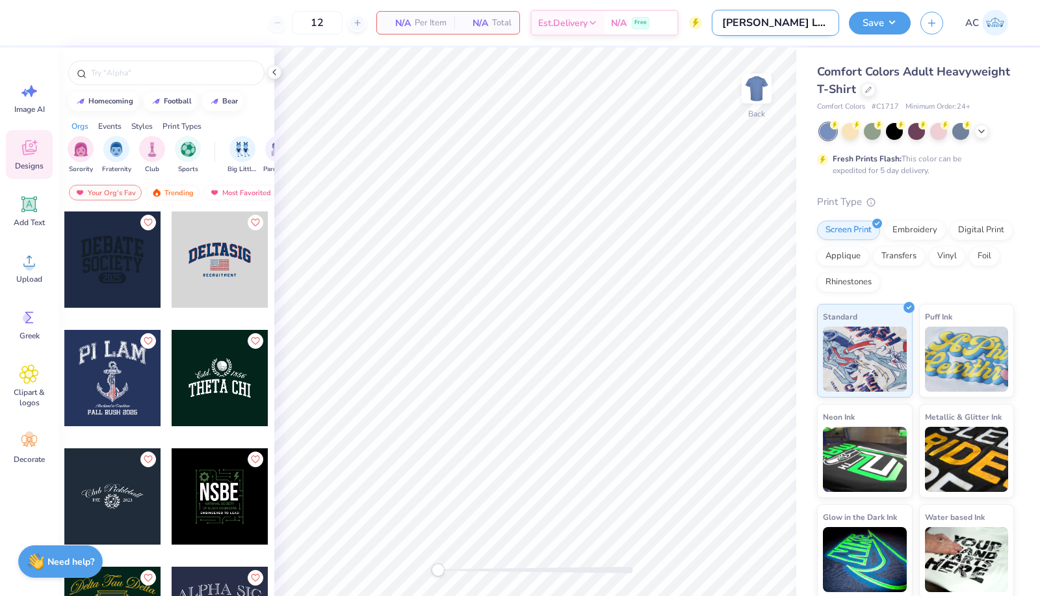
scroll to position [0, 9]
type input "[PERSON_NAME] Law Society Tee"
click at [358, 23] on input "12" at bounding box center [349, 22] width 51 height 23
type input "1"
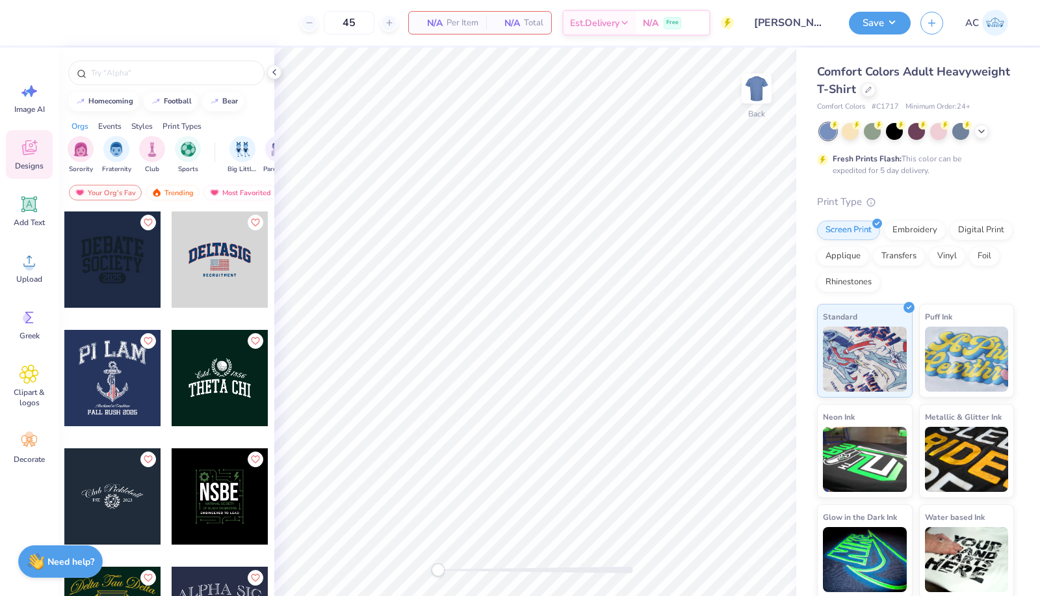
type input "45"
click at [107, 374] on div at bounding box center [112, 378] width 96 height 96
